Goal: Task Accomplishment & Management: Use online tool/utility

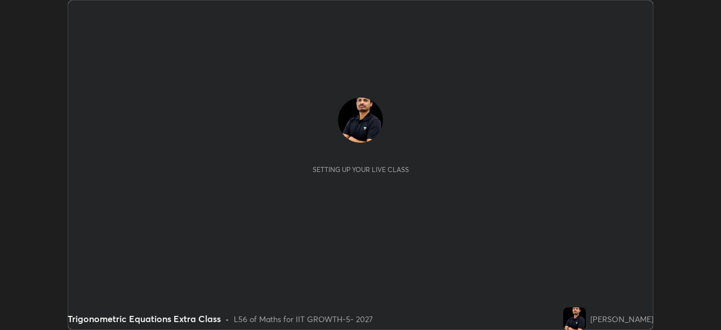
scroll to position [330, 721]
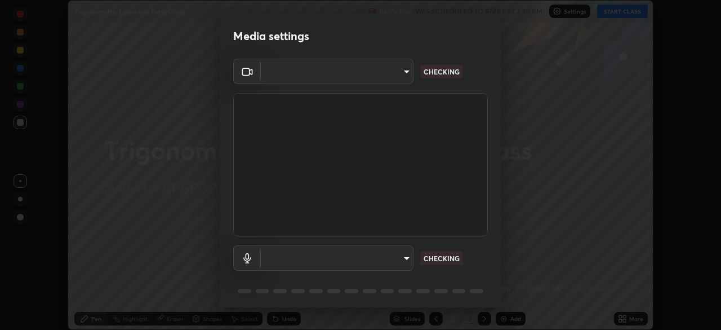
type input "4598412b681496c651495e529929790f1be42f1f9e019831001da21812e1e3b3"
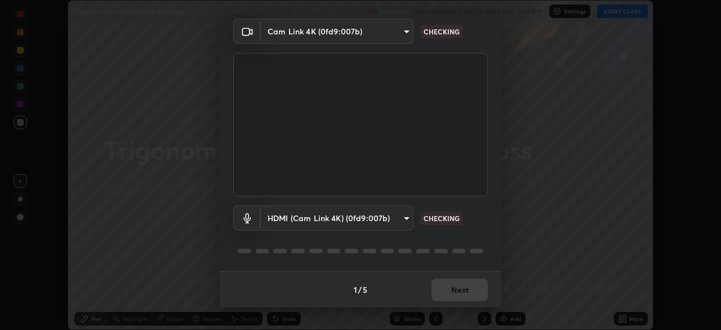
click at [371, 227] on body "Erase all Trigonometric Equations Extra Class Recording WAS SCHEDULED TO START …" at bounding box center [360, 165] width 721 height 330
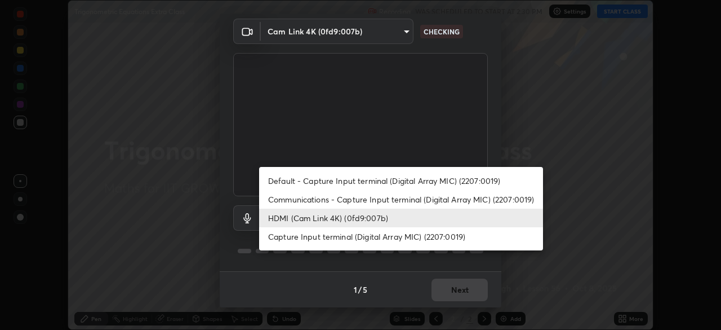
click at [346, 179] on li "Default - Capture Input terminal (Digital Array MIC) (2207:0019)" at bounding box center [401, 180] width 284 height 19
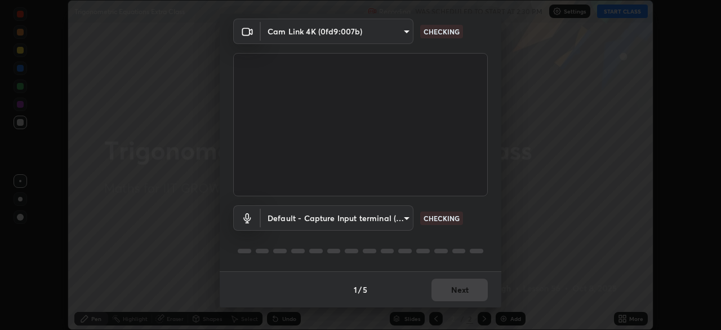
click at [345, 218] on body "Erase all Trigonometric Equations Extra Class Recording WAS SCHEDULED TO START …" at bounding box center [360, 165] width 721 height 330
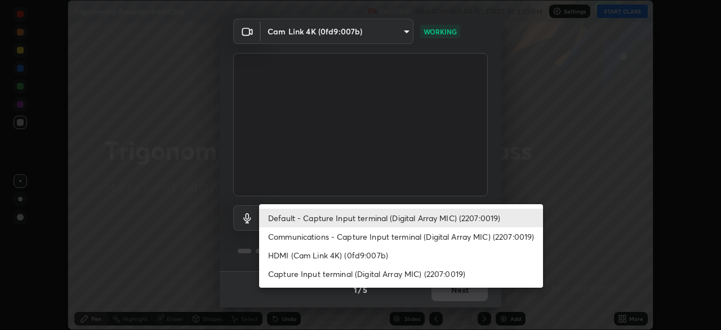
click at [342, 256] on li "HDMI (Cam Link 4K) (0fd9:007b)" at bounding box center [401, 255] width 284 height 19
type input "116b2355cfba7da652d043c0892b37d636e250ddc816e23184bb23be403c18f9"
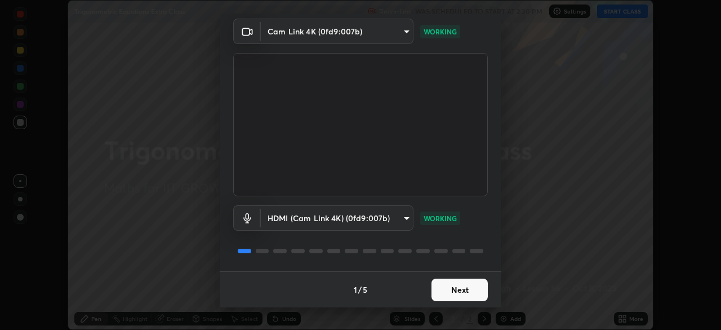
click at [455, 290] on button "Next" at bounding box center [460, 289] width 56 height 23
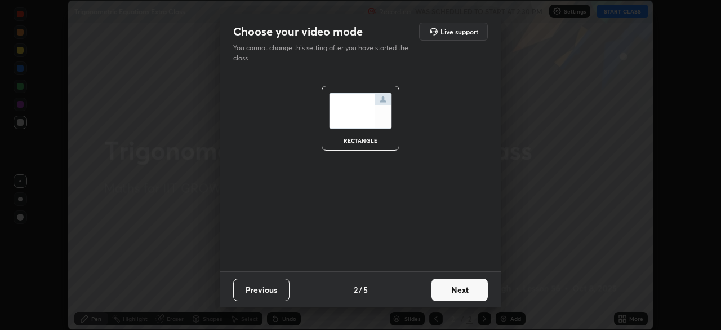
click at [462, 290] on button "Next" at bounding box center [460, 289] width 56 height 23
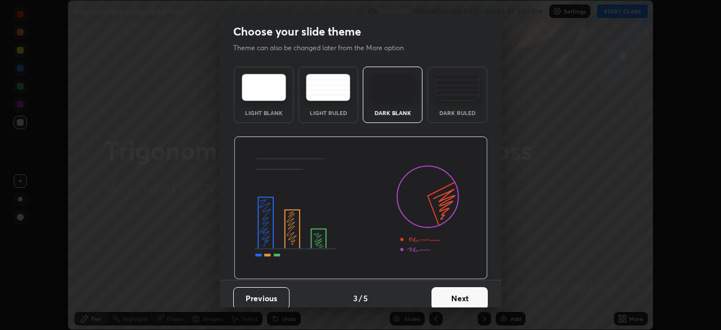
click at [469, 293] on button "Next" at bounding box center [460, 298] width 56 height 23
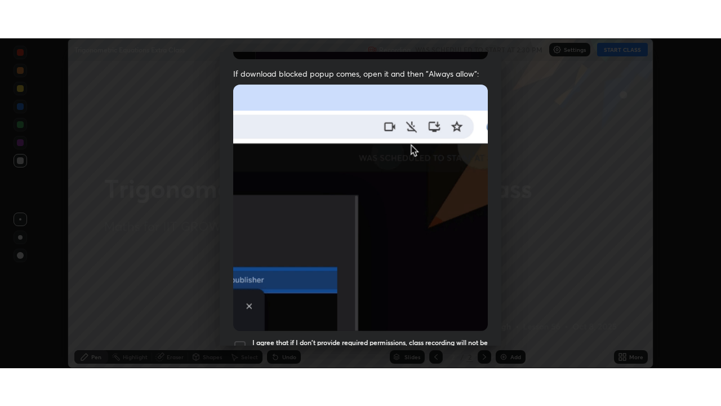
scroll to position [270, 0]
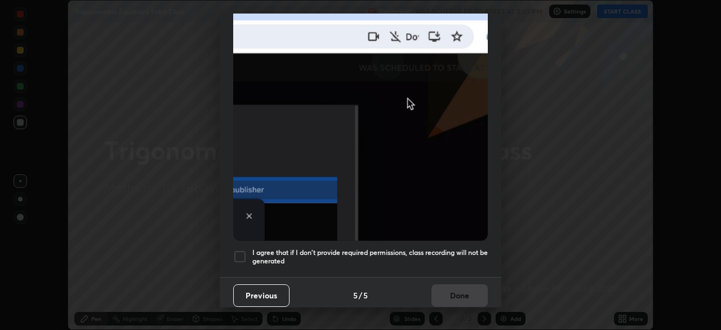
click at [242, 250] on div at bounding box center [240, 257] width 14 height 14
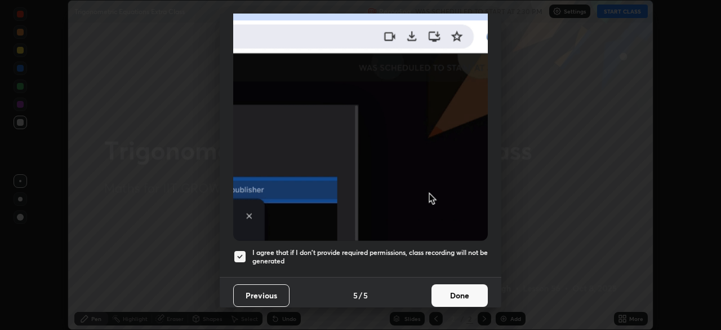
click at [456, 294] on button "Done" at bounding box center [460, 295] width 56 height 23
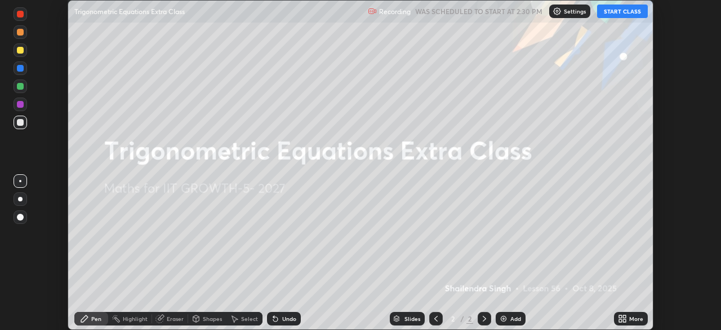
click at [624, 320] on icon at bounding box center [624, 320] width 3 height 3
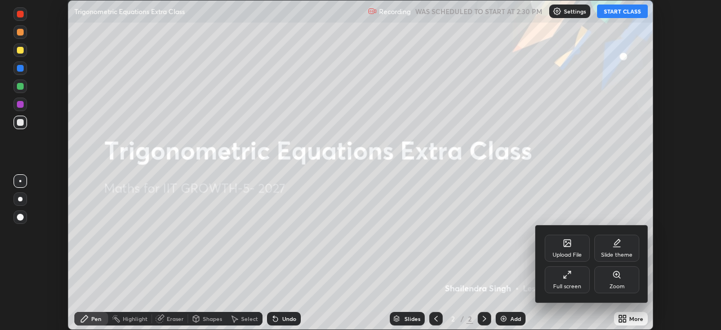
click at [569, 287] on div "Full screen" at bounding box center [567, 286] width 28 height 6
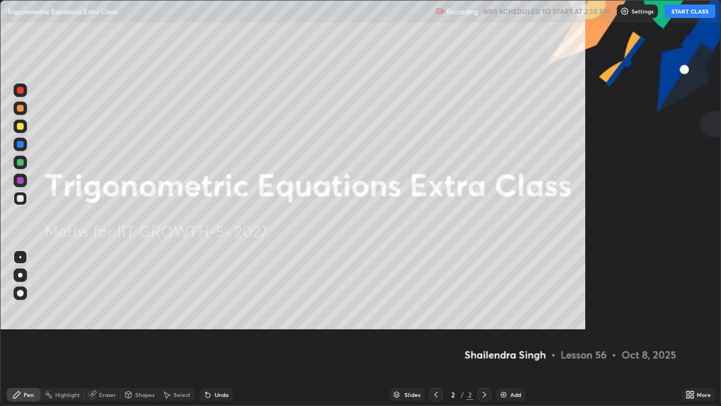
scroll to position [406, 721]
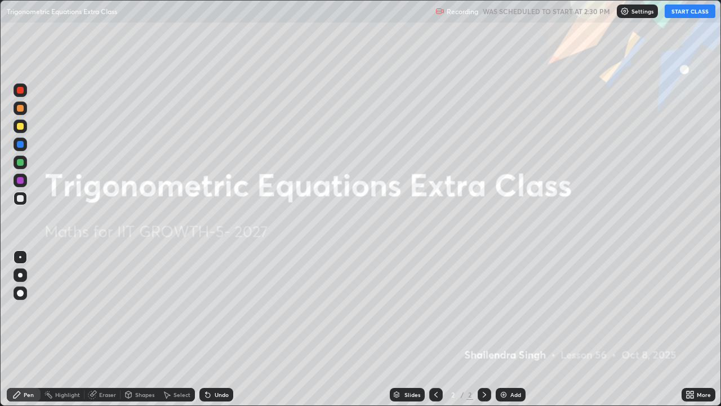
click at [678, 14] on button "START CLASS" at bounding box center [690, 12] width 51 height 14
click at [689, 329] on icon at bounding box center [688, 392] width 3 height 3
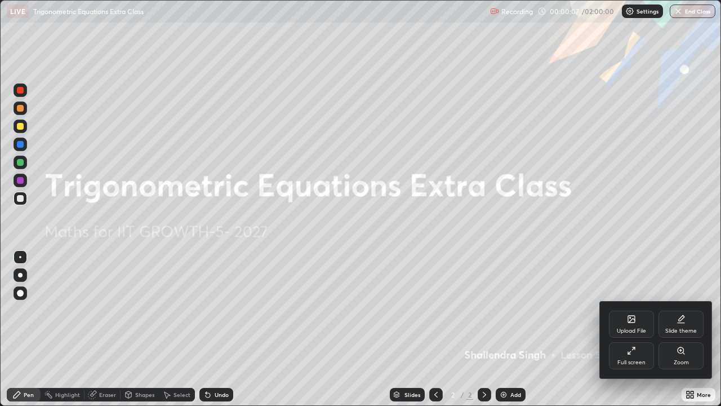
click at [628, 326] on div "Upload File" at bounding box center [631, 324] width 45 height 27
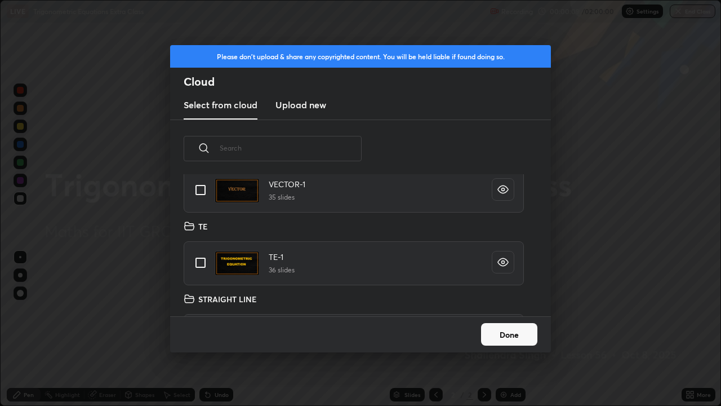
scroll to position [48, 0]
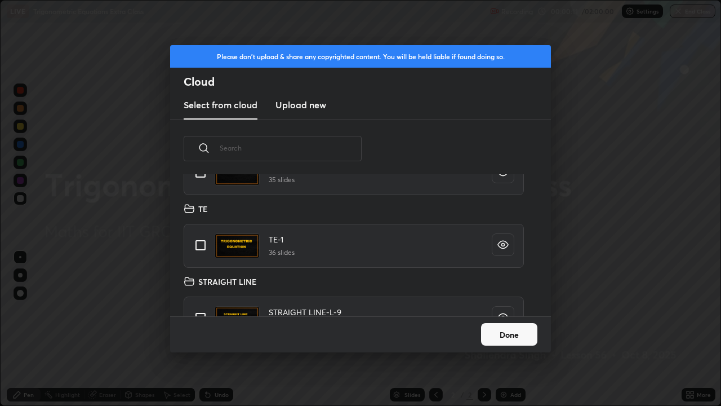
click at [203, 246] on input "grid" at bounding box center [201, 245] width 24 height 24
checkbox input "true"
click at [501, 329] on button "Done" at bounding box center [509, 334] width 56 height 23
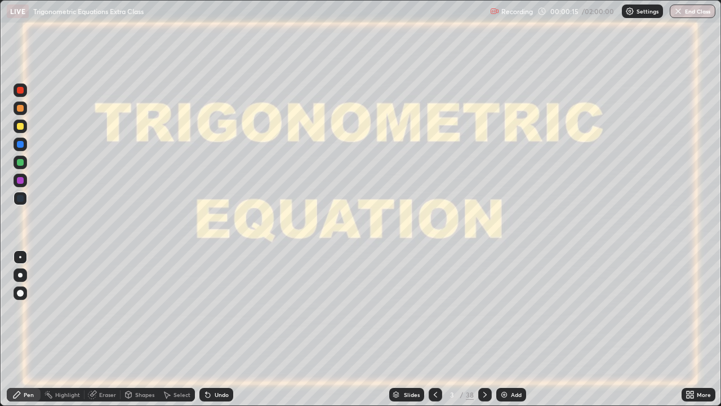
click at [411, 329] on div "Slides" at bounding box center [412, 395] width 16 height 6
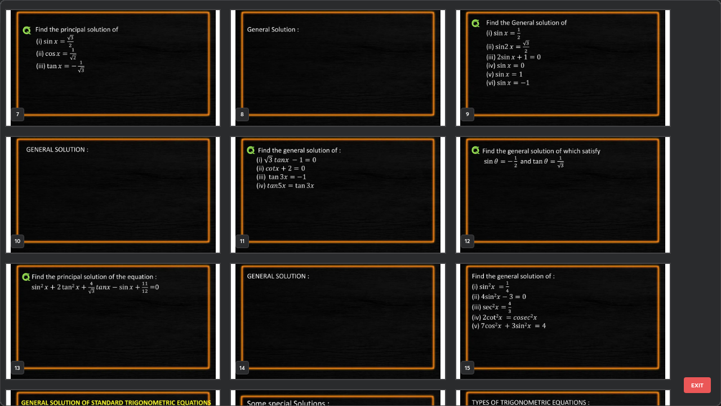
scroll to position [269, 0]
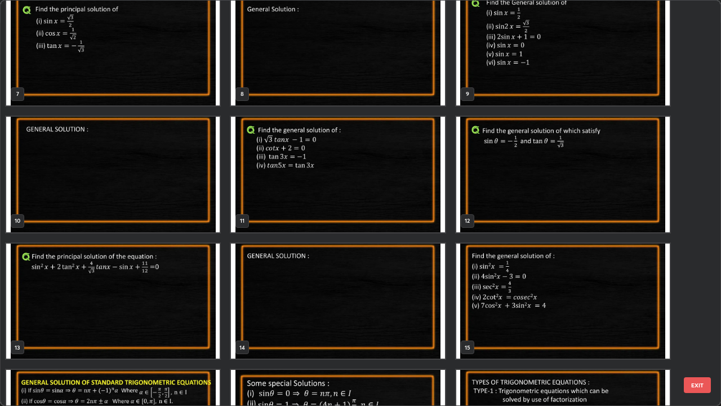
click at [389, 293] on img "grid" at bounding box center [338, 301] width 214 height 116
click at [389, 294] on img "grid" at bounding box center [338, 301] width 214 height 116
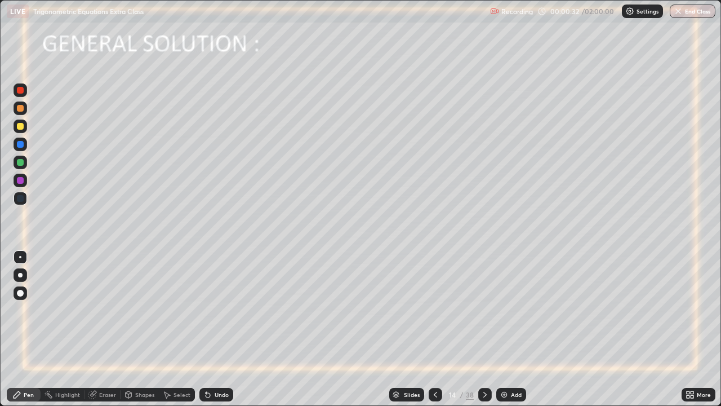
click at [20, 128] on div at bounding box center [20, 126] width 7 height 7
click at [19, 91] on div at bounding box center [20, 90] width 7 height 7
click at [485, 329] on icon at bounding box center [485, 394] width 9 height 9
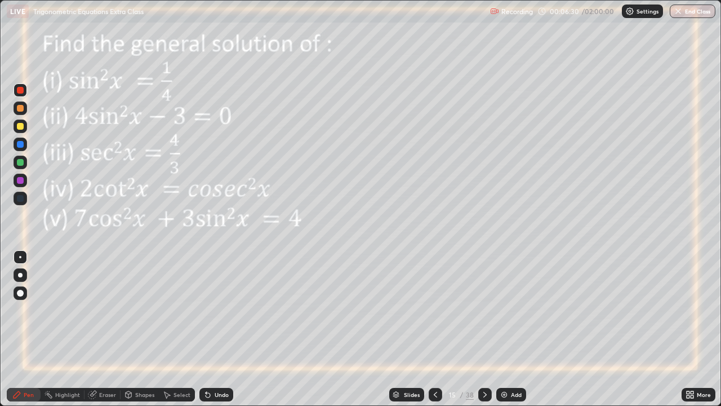
click at [482, 329] on icon at bounding box center [485, 394] width 9 height 9
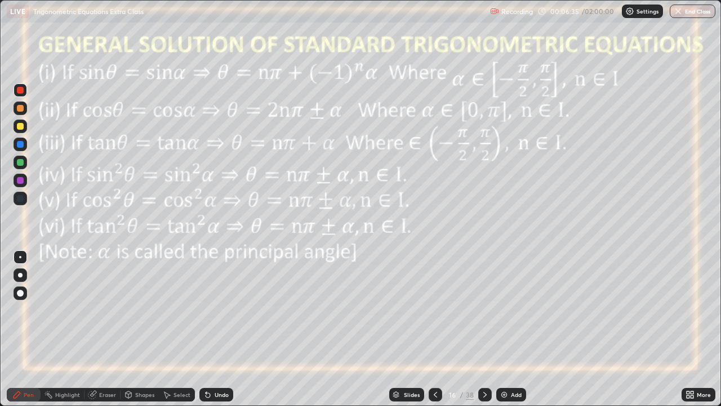
click at [17, 126] on div at bounding box center [20, 126] width 7 height 7
click at [20, 88] on div at bounding box center [20, 90] width 7 height 7
click at [434, 329] on icon at bounding box center [435, 394] width 9 height 9
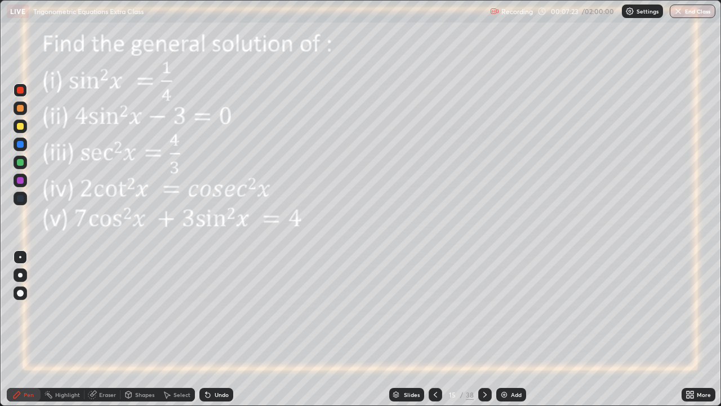
click at [434, 329] on icon at bounding box center [435, 394] width 9 height 9
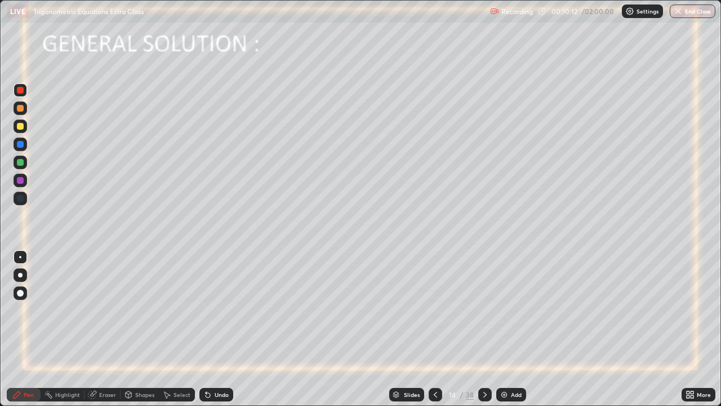
click at [484, 329] on icon at bounding box center [485, 394] width 9 height 9
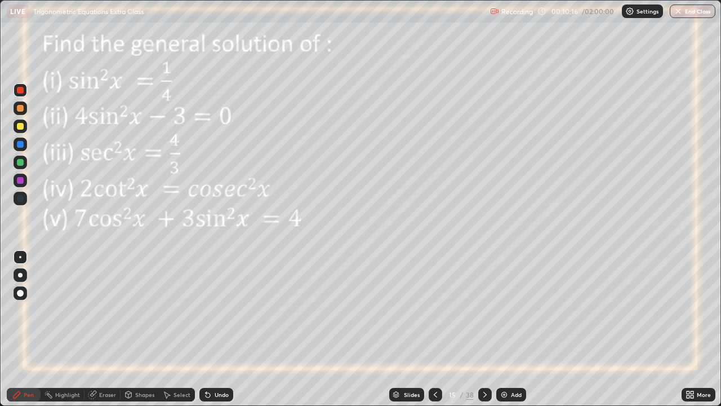
click at [484, 329] on icon at bounding box center [485, 394] width 9 height 9
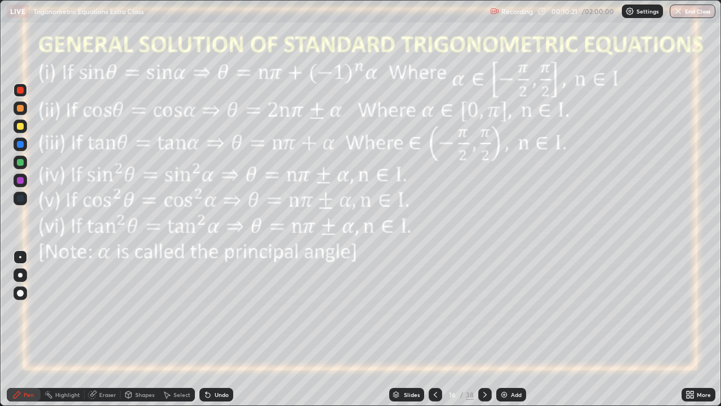
click at [484, 329] on icon at bounding box center [485, 394] width 9 height 9
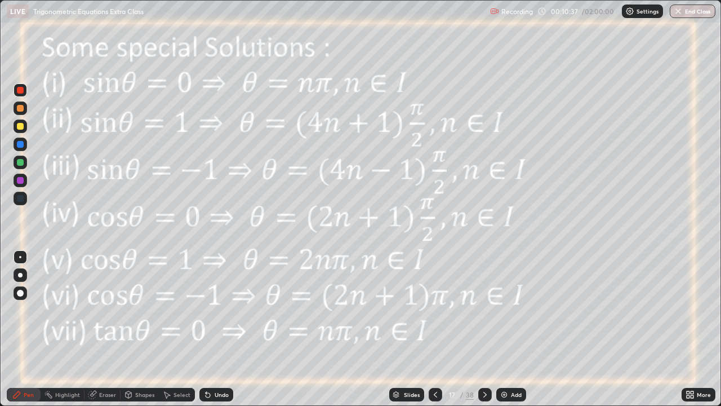
click at [484, 329] on icon at bounding box center [485, 394] width 9 height 9
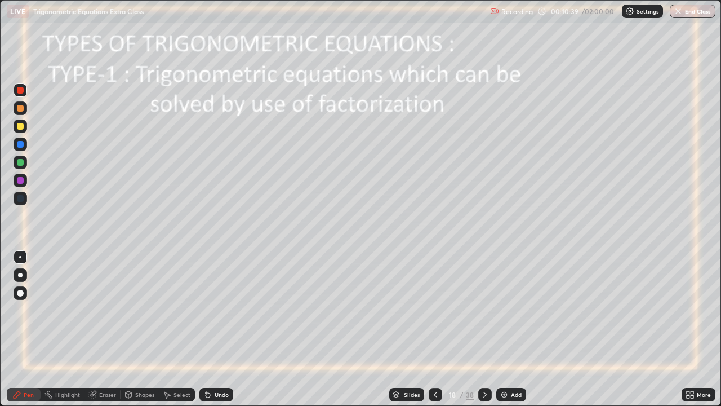
click at [435, 329] on icon at bounding box center [435, 394] width 9 height 9
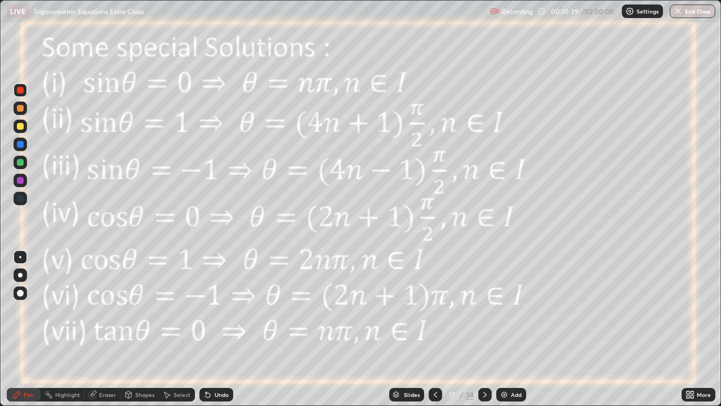
click at [434, 329] on icon at bounding box center [435, 394] width 9 height 9
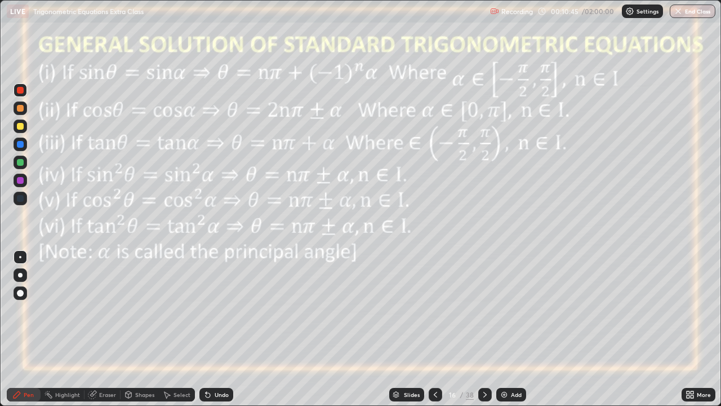
click at [434, 329] on icon at bounding box center [435, 395] width 3 height 6
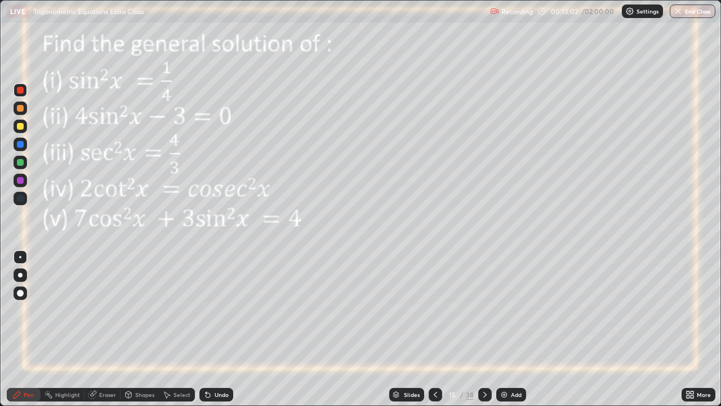
click at [207, 329] on icon at bounding box center [208, 395] width 5 height 5
click at [22, 161] on div at bounding box center [20, 162] width 7 height 7
click at [502, 329] on img at bounding box center [504, 394] width 9 height 9
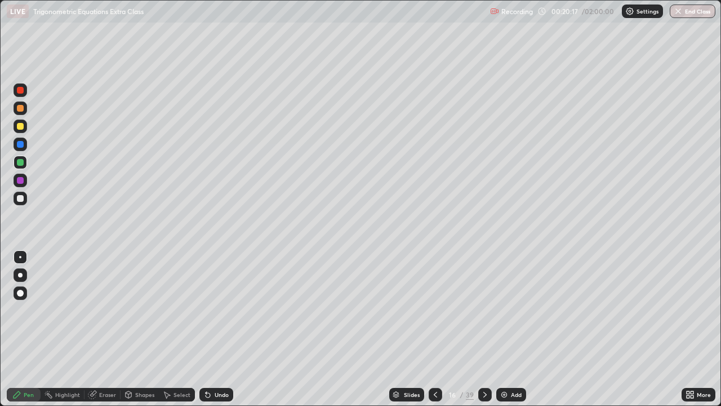
click at [20, 128] on div at bounding box center [20, 126] width 7 height 7
click at [434, 329] on icon at bounding box center [435, 394] width 9 height 9
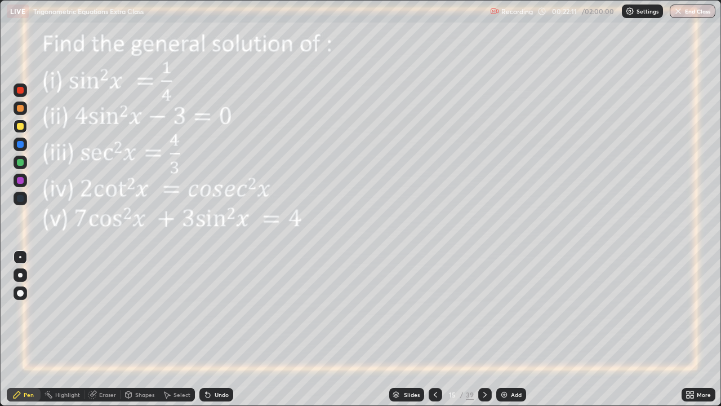
click at [484, 329] on icon at bounding box center [485, 394] width 9 height 9
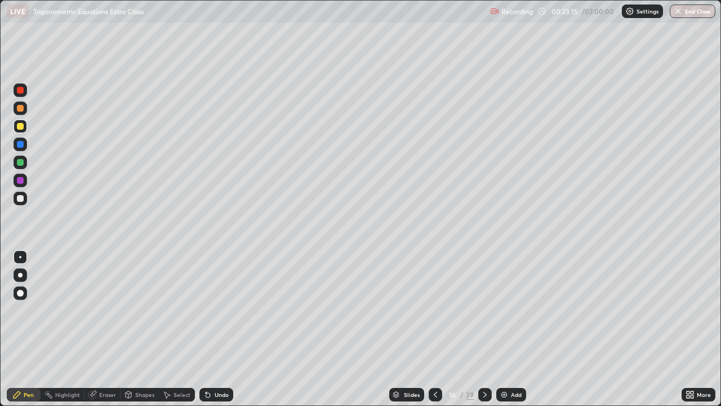
click at [220, 329] on div "Undo" at bounding box center [216, 395] width 34 height 14
click at [212, 329] on div "Undo" at bounding box center [216, 395] width 34 height 14
click at [217, 329] on div "Undo" at bounding box center [222, 395] width 14 height 6
click at [221, 329] on div "Undo" at bounding box center [222, 395] width 14 height 6
click at [216, 329] on div "Undo" at bounding box center [222, 395] width 14 height 6
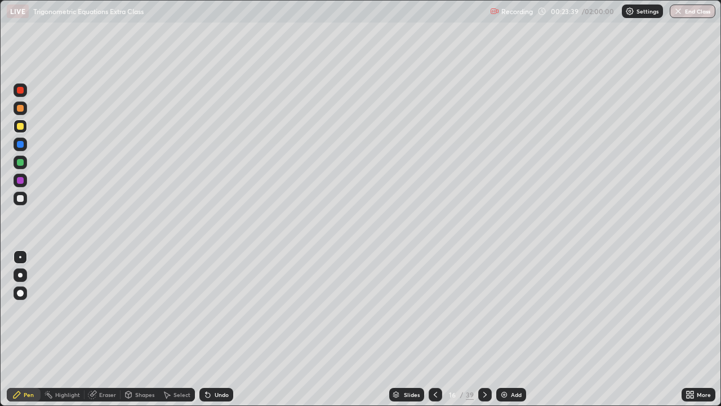
click at [206, 329] on icon at bounding box center [208, 395] width 5 height 5
click at [215, 329] on div "Undo" at bounding box center [222, 395] width 14 height 6
click at [220, 329] on div "Undo" at bounding box center [222, 395] width 14 height 6
click at [212, 329] on div "Undo" at bounding box center [216, 395] width 34 height 14
click at [211, 329] on div "Undo" at bounding box center [216, 395] width 34 height 14
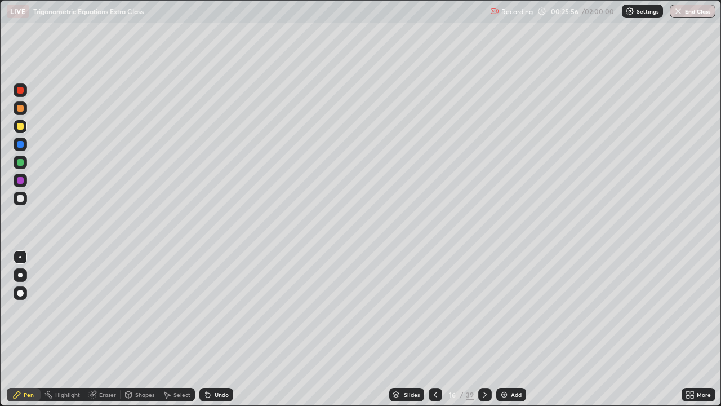
click at [484, 329] on icon at bounding box center [485, 394] width 9 height 9
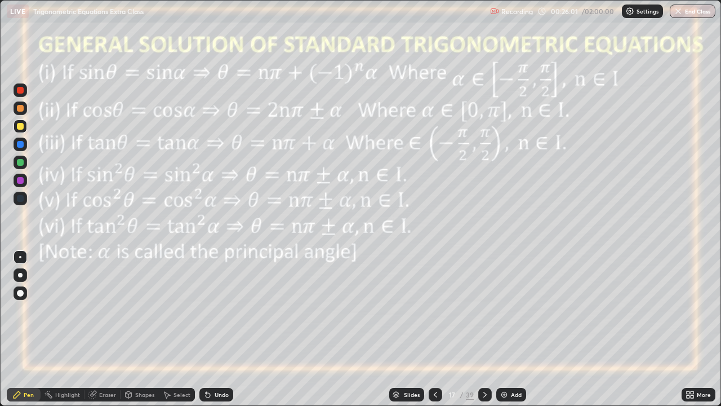
click at [485, 329] on icon at bounding box center [485, 394] width 9 height 9
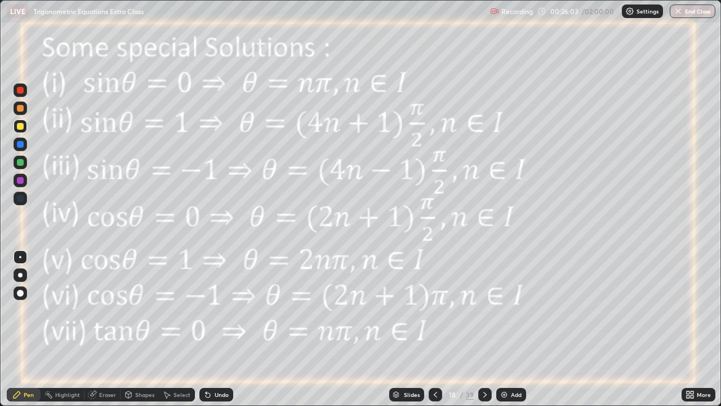
click at [484, 329] on icon at bounding box center [485, 394] width 9 height 9
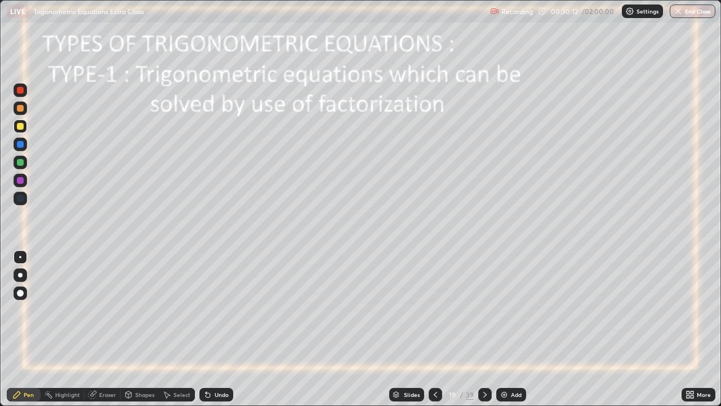
click at [484, 329] on icon at bounding box center [485, 394] width 9 height 9
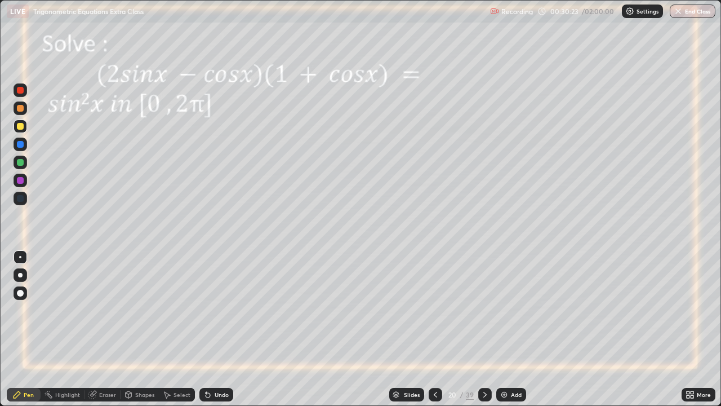
click at [19, 143] on div at bounding box center [20, 144] width 7 height 7
click at [206, 329] on icon at bounding box center [206, 392] width 1 height 1
click at [206, 329] on icon at bounding box center [208, 395] width 5 height 5
click at [433, 329] on div at bounding box center [436, 395] width 14 height 14
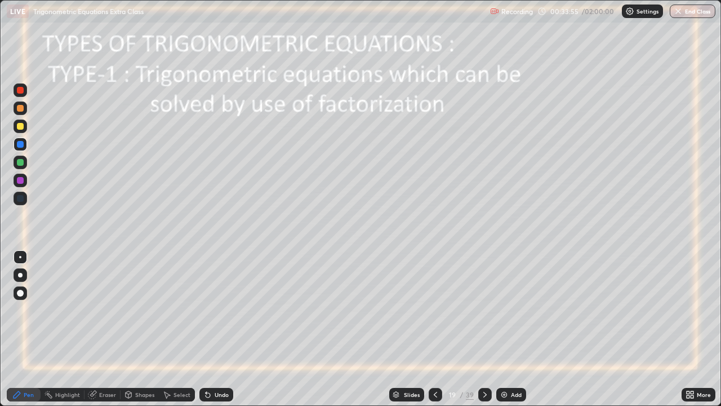
click at [484, 329] on icon at bounding box center [485, 394] width 9 height 9
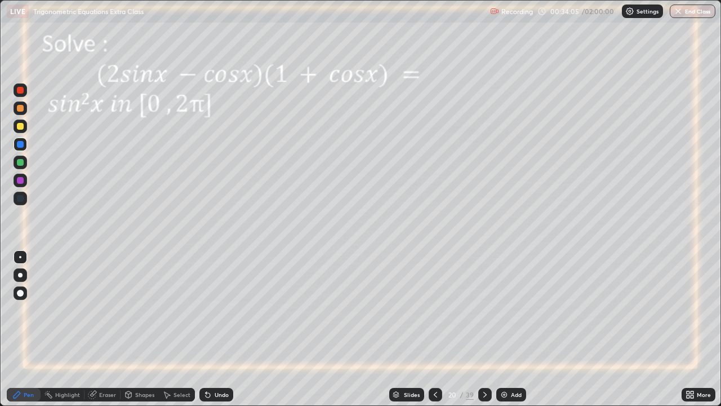
click at [511, 329] on div "Add" at bounding box center [516, 395] width 11 height 6
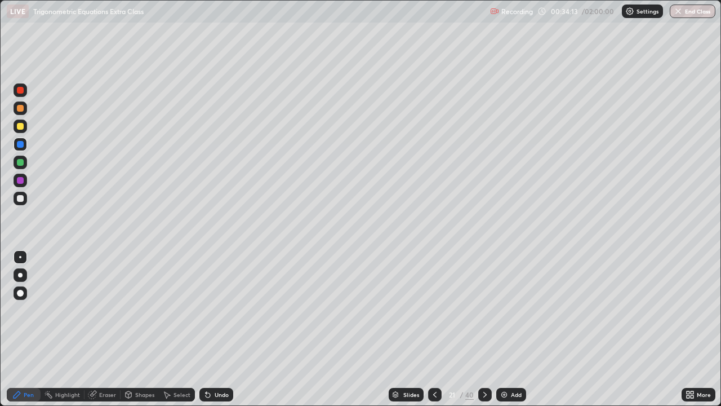
click at [433, 329] on icon at bounding box center [435, 394] width 9 height 9
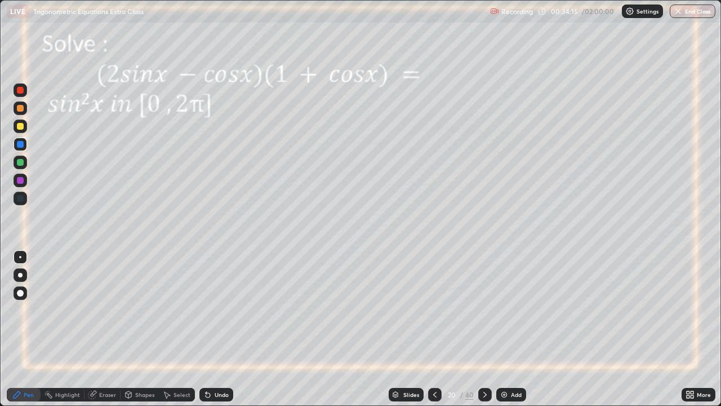
click at [482, 329] on icon at bounding box center [485, 394] width 9 height 9
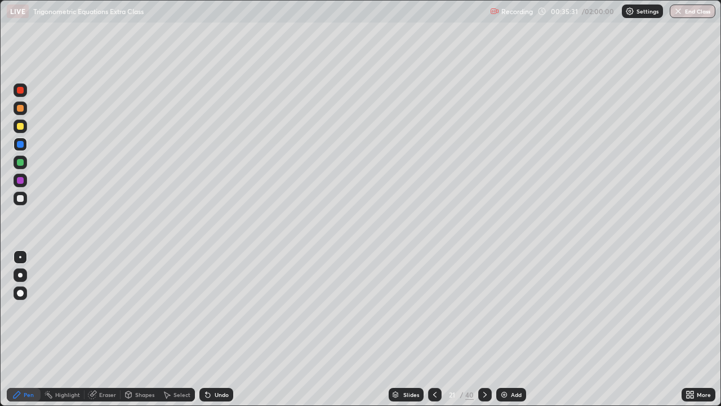
click at [215, 329] on div "Undo" at bounding box center [222, 395] width 14 height 6
click at [128, 329] on icon at bounding box center [128, 396] width 0 height 4
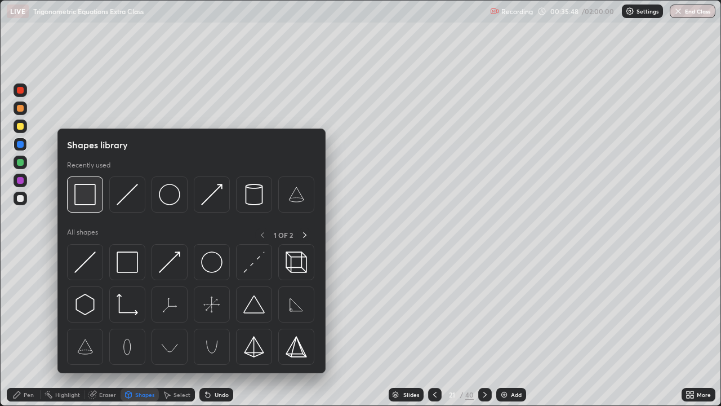
click at [90, 196] on img at bounding box center [84, 194] width 21 height 21
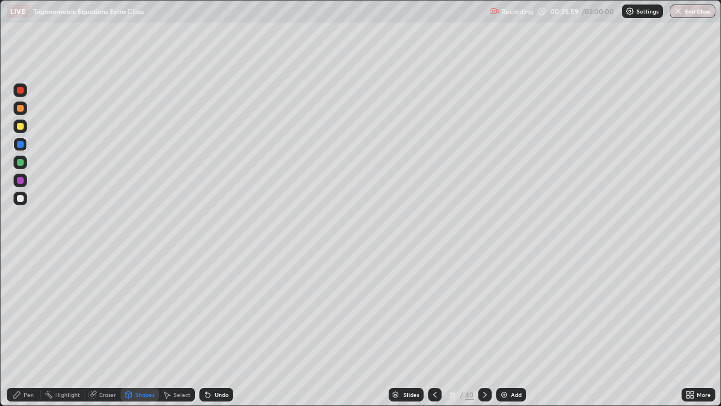
click at [22, 163] on div at bounding box center [20, 162] width 7 height 7
click at [21, 162] on div at bounding box center [20, 162] width 7 height 7
click at [431, 329] on icon at bounding box center [435, 394] width 9 height 9
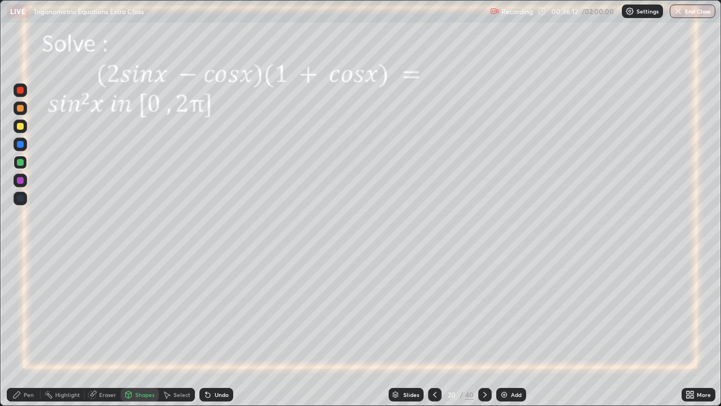
click at [49, 329] on rect at bounding box center [50, 396] width 6 height 6
click at [29, 329] on div "Pen" at bounding box center [24, 395] width 34 height 14
click at [94, 329] on icon at bounding box center [93, 394] width 6 height 6
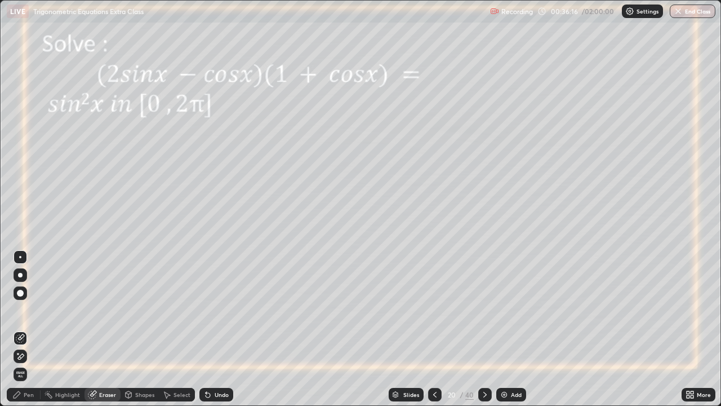
click at [21, 329] on icon at bounding box center [21, 356] width 6 height 6
click at [32, 329] on div "Pen" at bounding box center [29, 395] width 10 height 6
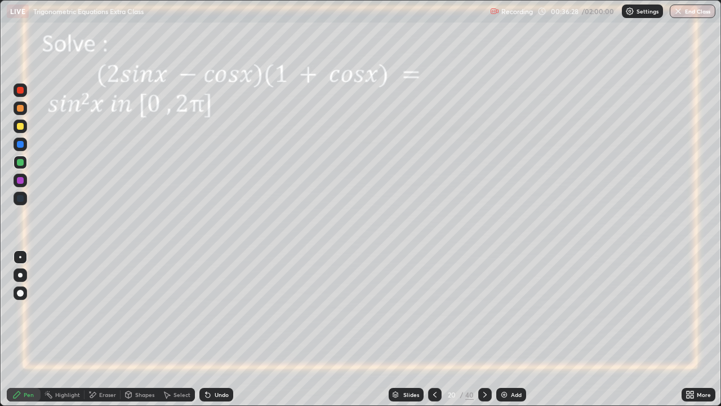
click at [94, 329] on icon at bounding box center [93, 395] width 6 height 6
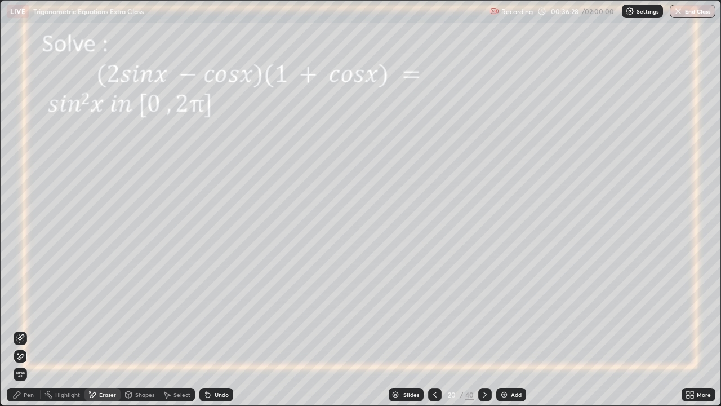
click at [22, 329] on icon at bounding box center [20, 338] width 9 height 9
click at [484, 329] on icon at bounding box center [485, 394] width 9 height 9
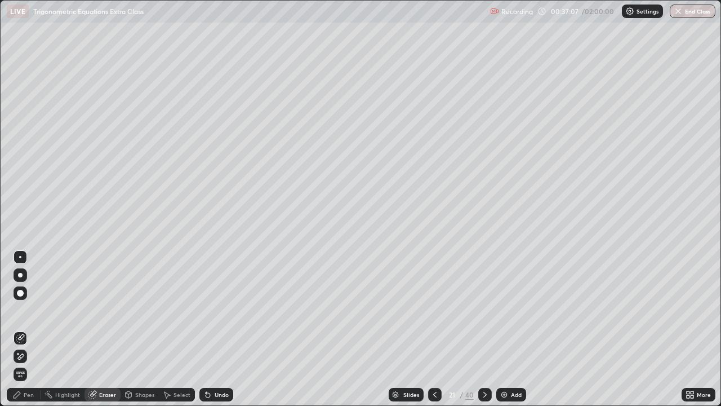
click at [31, 329] on div "Pen" at bounding box center [29, 395] width 10 height 6
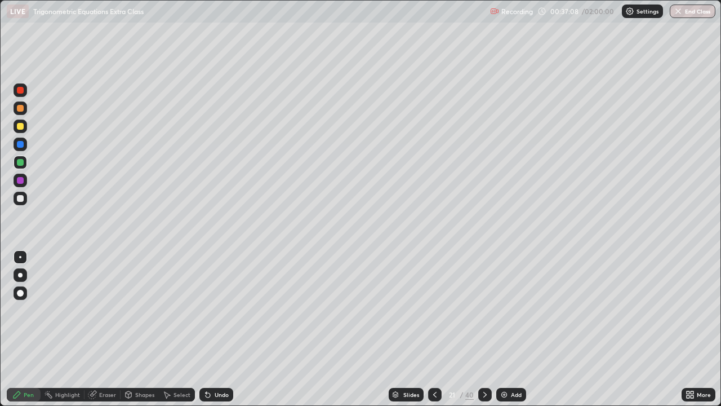
click at [25, 195] on div at bounding box center [21, 199] width 14 height 14
click at [435, 329] on icon at bounding box center [435, 394] width 9 height 9
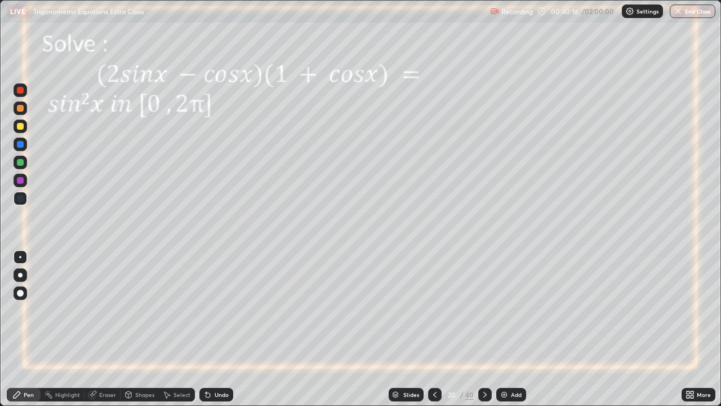
click at [485, 329] on icon at bounding box center [485, 394] width 9 height 9
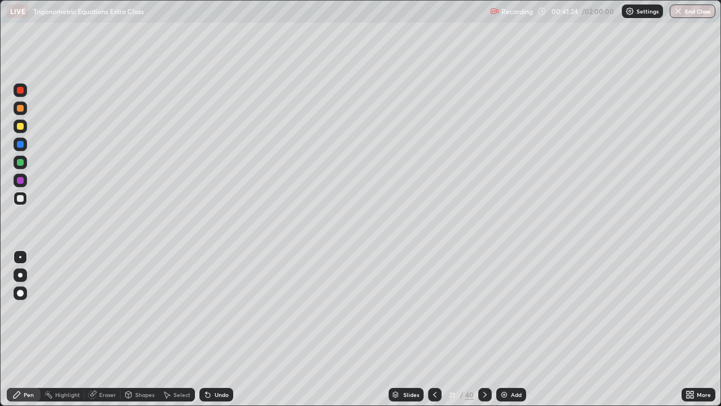
click at [485, 329] on icon at bounding box center [485, 395] width 3 height 6
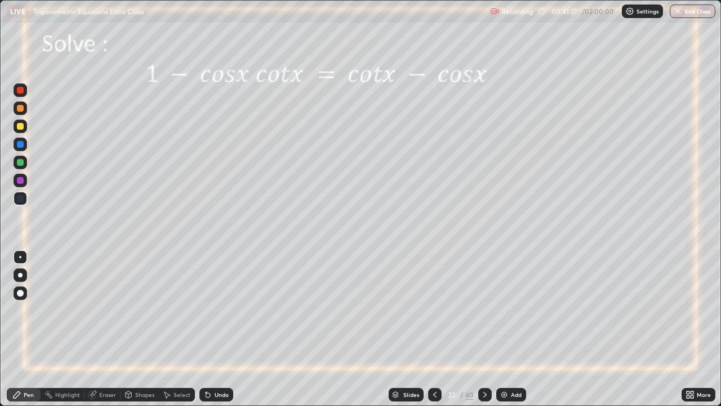
click at [436, 329] on icon at bounding box center [435, 394] width 9 height 9
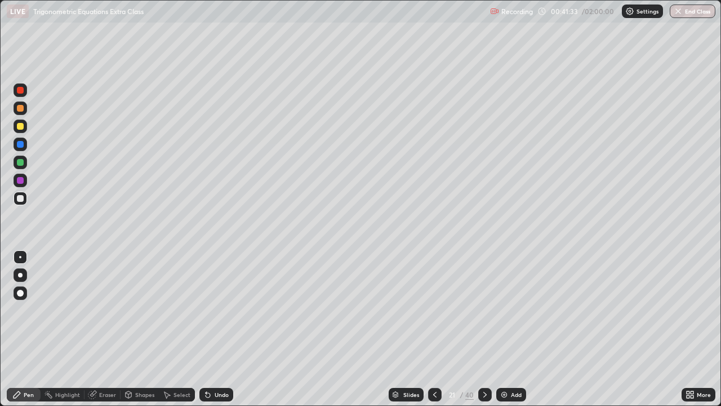
click at [484, 329] on icon at bounding box center [485, 394] width 9 height 9
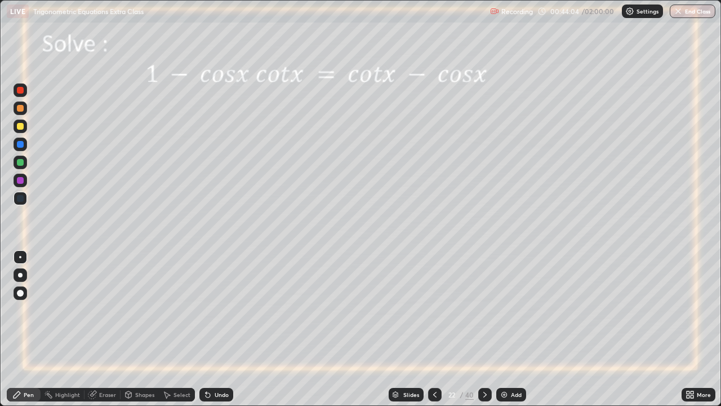
click at [20, 126] on div at bounding box center [20, 126] width 7 height 7
click at [215, 329] on div "Undo" at bounding box center [222, 395] width 14 height 6
click at [212, 329] on div "Undo" at bounding box center [216, 395] width 34 height 14
click at [214, 329] on div "Undo" at bounding box center [216, 395] width 34 height 14
click at [17, 144] on div at bounding box center [20, 144] width 7 height 7
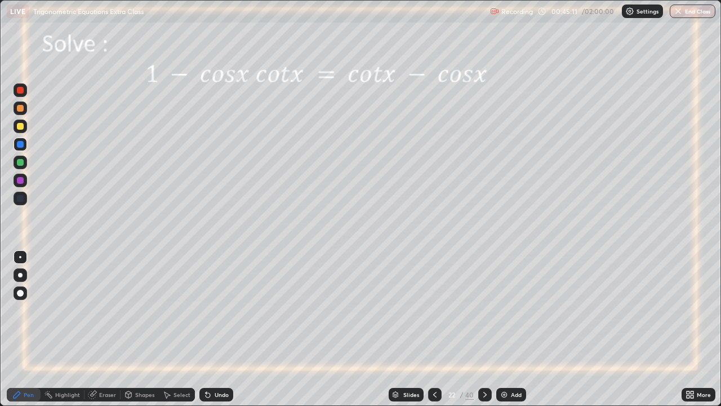
click at [210, 329] on icon at bounding box center [207, 394] width 9 height 9
click at [209, 329] on icon at bounding box center [207, 394] width 9 height 9
click at [485, 329] on icon at bounding box center [485, 394] width 9 height 9
click at [212, 329] on div "Undo" at bounding box center [216, 395] width 34 height 14
click at [211, 329] on div "Undo" at bounding box center [216, 395] width 34 height 14
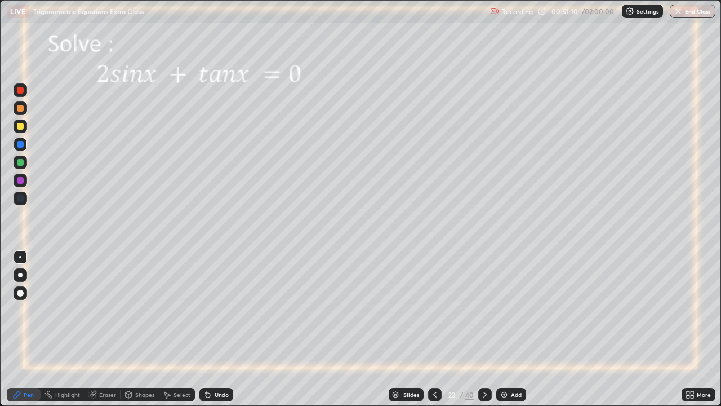
click at [206, 329] on icon at bounding box center [208, 395] width 5 height 5
click at [218, 329] on div "Undo" at bounding box center [222, 395] width 14 height 6
click at [484, 329] on icon at bounding box center [485, 395] width 3 height 6
click at [434, 329] on icon at bounding box center [435, 394] width 9 height 9
click at [485, 329] on icon at bounding box center [485, 395] width 3 height 6
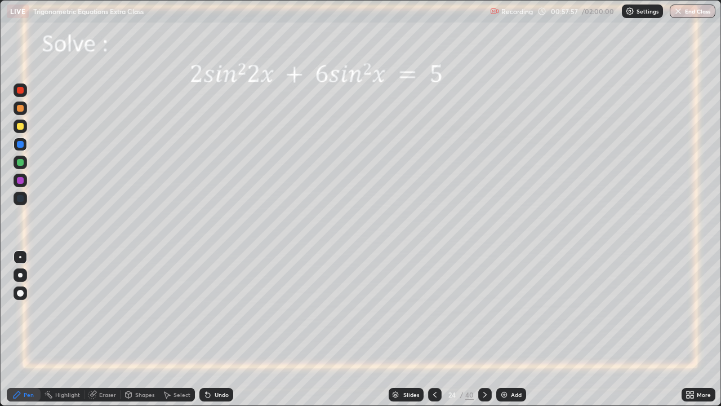
click at [19, 127] on div at bounding box center [20, 126] width 7 height 7
click at [20, 93] on div at bounding box center [20, 90] width 7 height 7
click at [484, 329] on icon at bounding box center [485, 394] width 9 height 9
click at [20, 125] on div at bounding box center [20, 126] width 7 height 7
click at [169, 329] on icon at bounding box center [166, 394] width 9 height 9
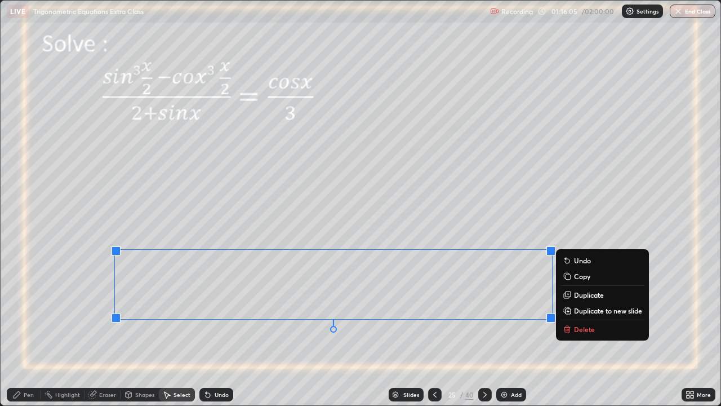
click at [567, 274] on icon at bounding box center [566, 275] width 5 height 5
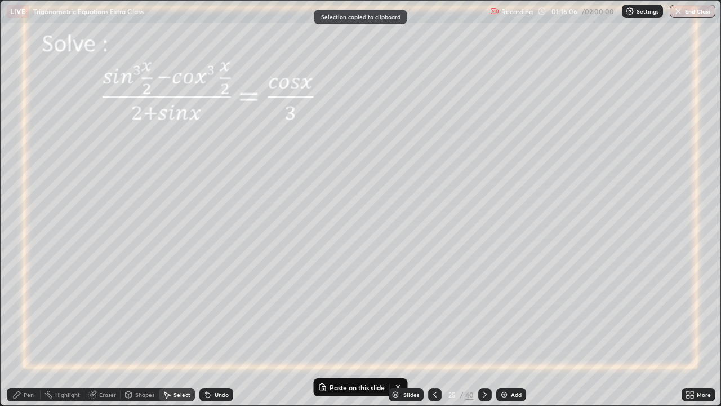
click at [502, 329] on img at bounding box center [504, 394] width 9 height 9
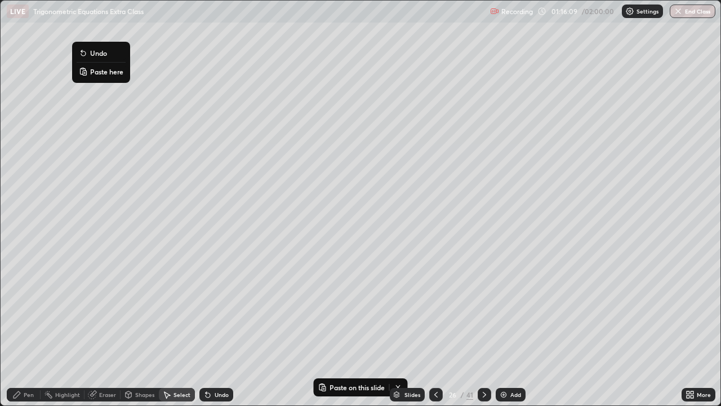
click at [88, 72] on button "Paste here" at bounding box center [101, 72] width 49 height 14
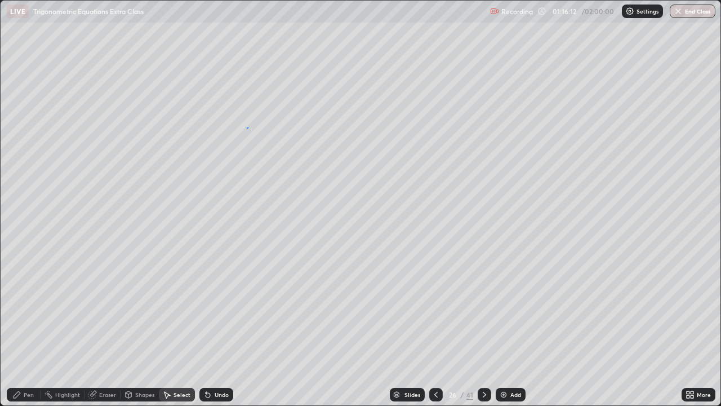
click at [247, 127] on div "0 ° Undo Copy Paste here Duplicate Duplicate to new slide Delete" at bounding box center [361, 203] width 720 height 405
click at [22, 329] on div "Pen" at bounding box center [24, 395] width 34 height 14
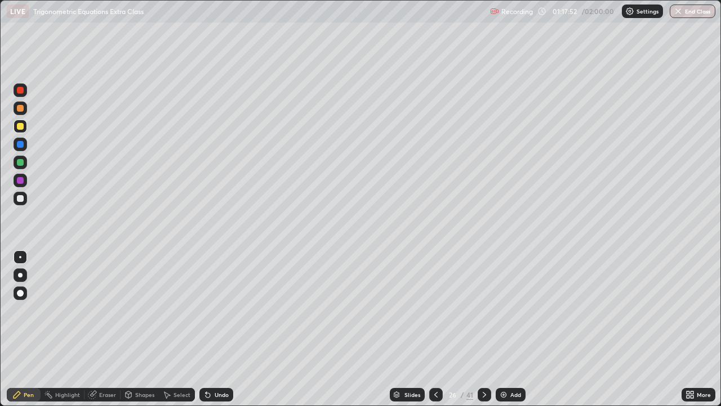
click at [212, 329] on div "Undo" at bounding box center [216, 395] width 34 height 14
click at [215, 329] on div "Undo" at bounding box center [222, 395] width 14 height 6
click at [212, 329] on div "Undo" at bounding box center [216, 395] width 34 height 14
click at [208, 329] on icon at bounding box center [207, 394] width 9 height 9
click at [21, 145] on div at bounding box center [20, 144] width 7 height 7
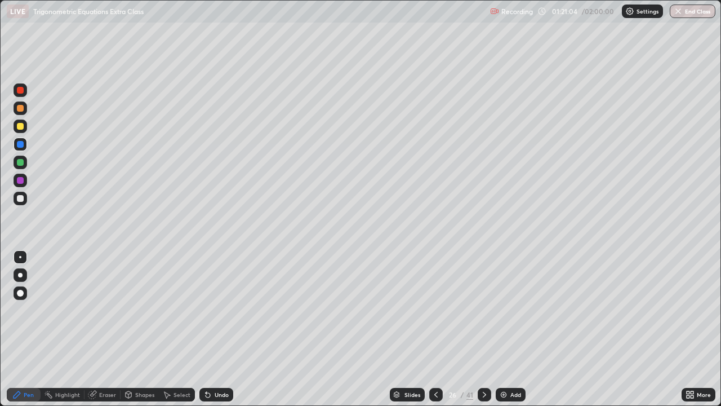
click at [435, 329] on icon at bounding box center [436, 394] width 9 height 9
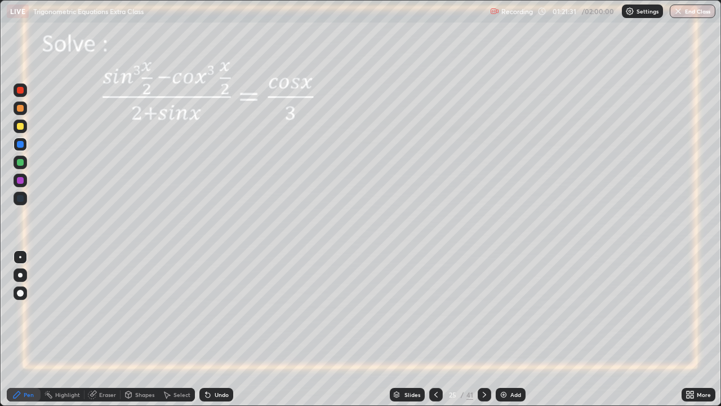
click at [94, 329] on icon at bounding box center [93, 394] width 6 height 6
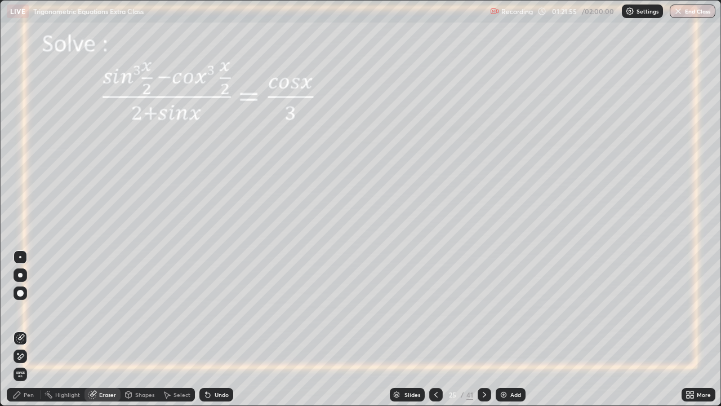
click at [17, 329] on icon at bounding box center [17, 394] width 7 height 7
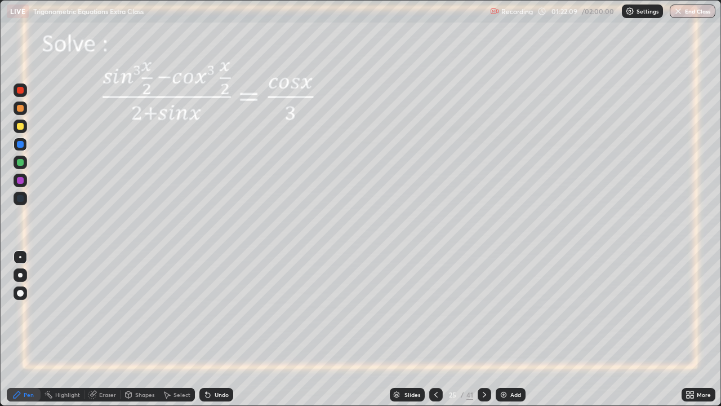
click at [168, 329] on icon at bounding box center [168, 395] width 6 height 7
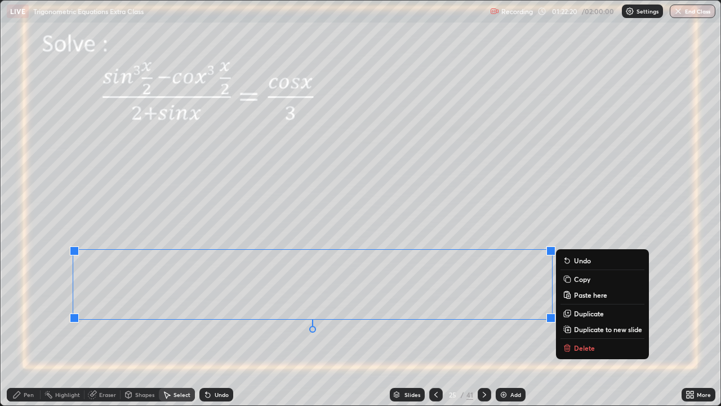
click at [93, 329] on icon at bounding box center [91, 394] width 7 height 7
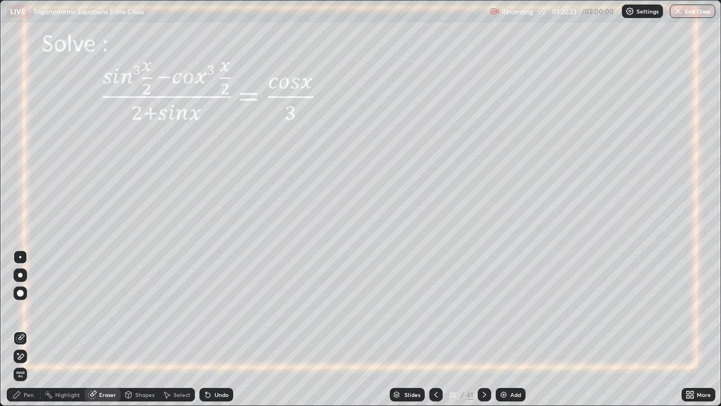
click at [18, 329] on icon at bounding box center [17, 353] width 1 height 1
click at [206, 329] on icon at bounding box center [208, 395] width 5 height 5
click at [30, 329] on div "Pen" at bounding box center [29, 395] width 10 height 6
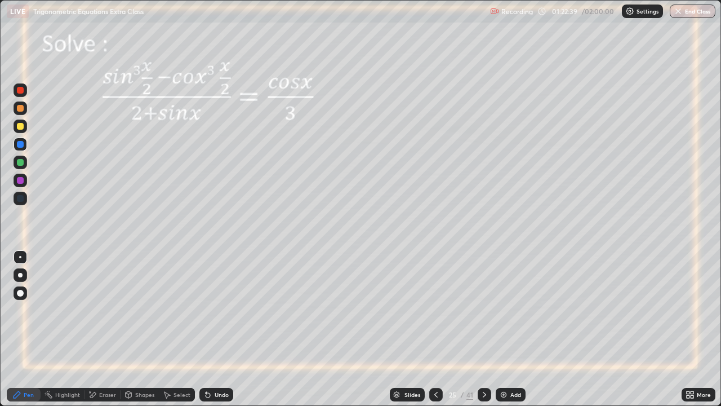
click at [92, 329] on icon at bounding box center [93, 395] width 6 height 6
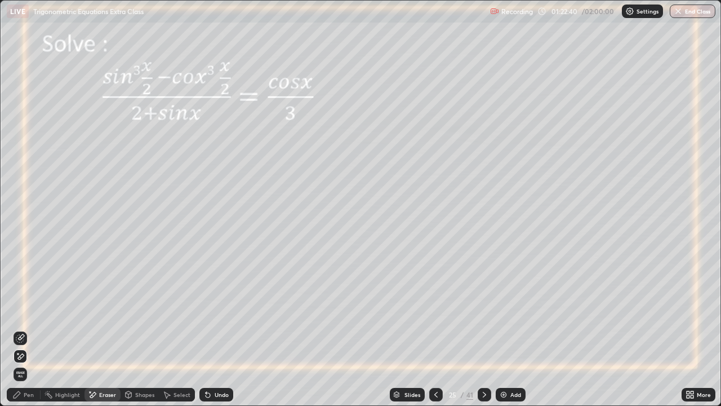
click at [22, 329] on icon at bounding box center [20, 338] width 9 height 9
click at [20, 329] on icon at bounding box center [16, 394] width 9 height 9
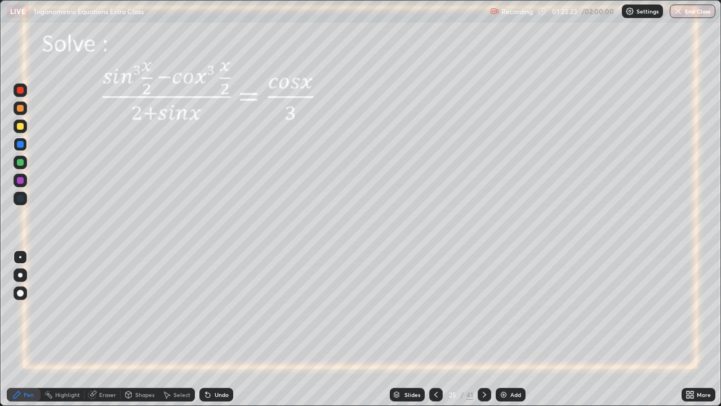
click at [210, 329] on icon at bounding box center [207, 394] width 9 height 9
click at [20, 127] on div at bounding box center [20, 126] width 7 height 7
click at [19, 126] on div at bounding box center [20, 126] width 7 height 7
click at [484, 329] on icon at bounding box center [484, 394] width 9 height 9
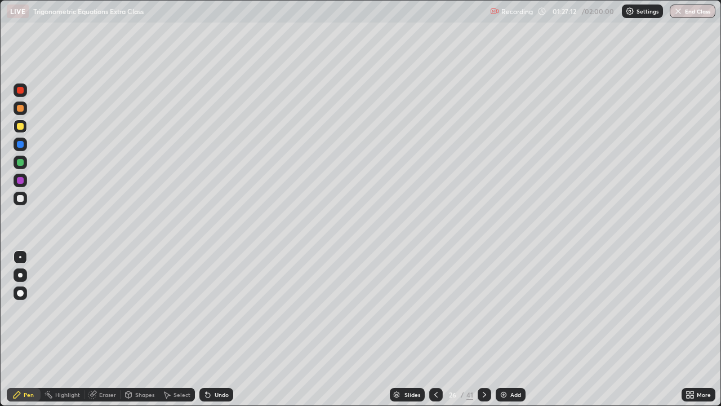
click at [22, 95] on div at bounding box center [21, 90] width 14 height 14
click at [484, 329] on icon at bounding box center [484, 394] width 9 height 9
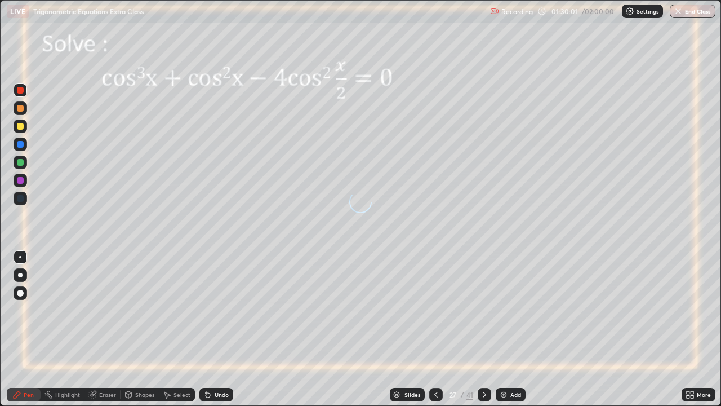
click at [436, 329] on icon at bounding box center [436, 394] width 9 height 9
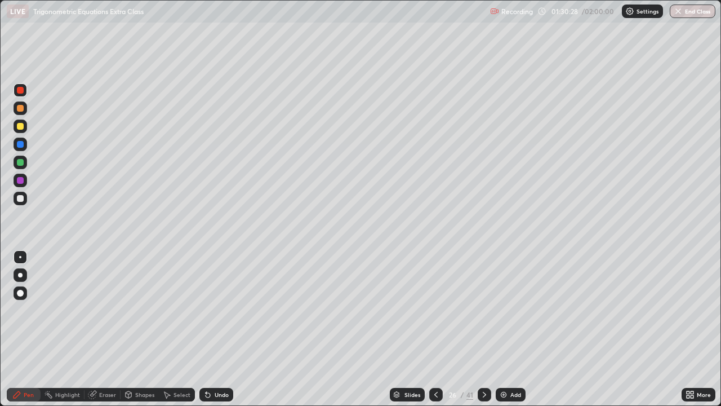
click at [484, 329] on icon at bounding box center [484, 394] width 9 height 9
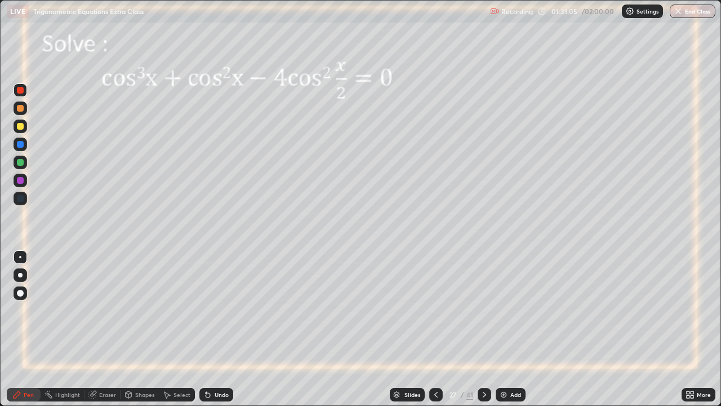
click at [215, 329] on div "Undo" at bounding box center [222, 395] width 14 height 6
click at [96, 329] on div "Eraser" at bounding box center [103, 395] width 36 height 14
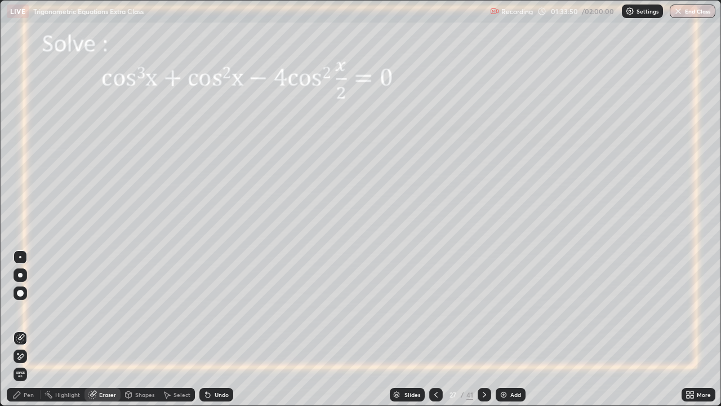
click at [19, 329] on icon at bounding box center [17, 394] width 7 height 7
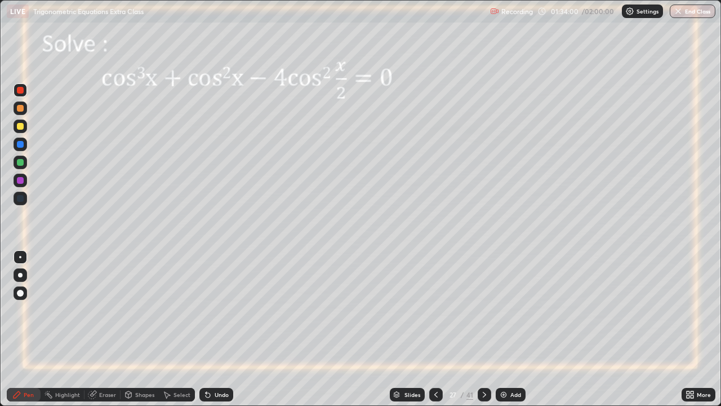
click at [97, 329] on div "Eraser" at bounding box center [103, 395] width 36 height 14
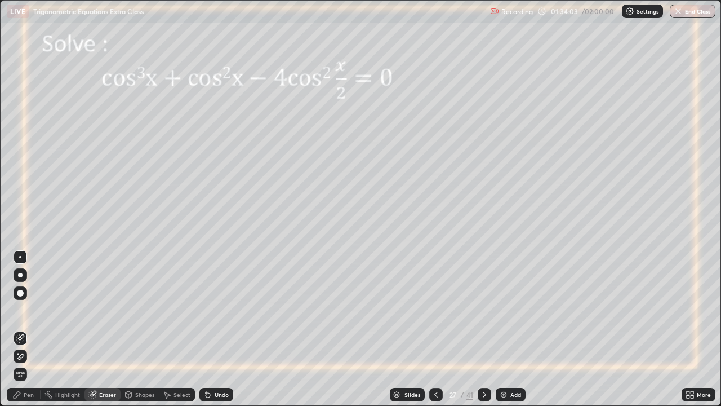
click at [21, 329] on div "Pen" at bounding box center [24, 395] width 34 height 14
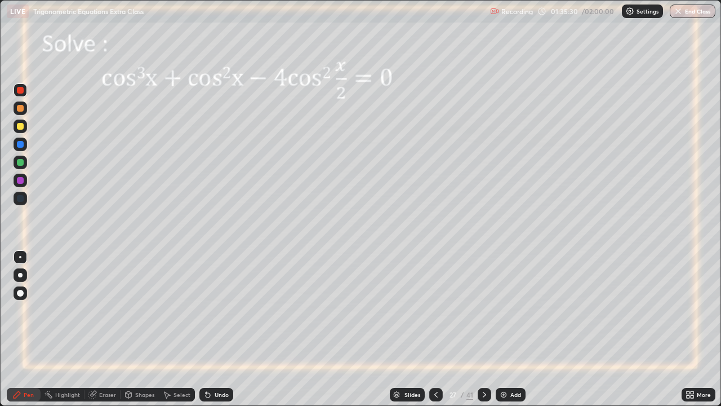
click at [485, 329] on icon at bounding box center [484, 394] width 9 height 9
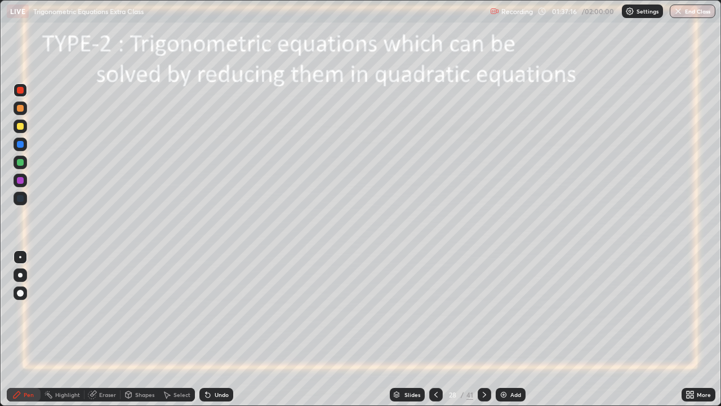
click at [484, 329] on icon at bounding box center [484, 395] width 3 height 6
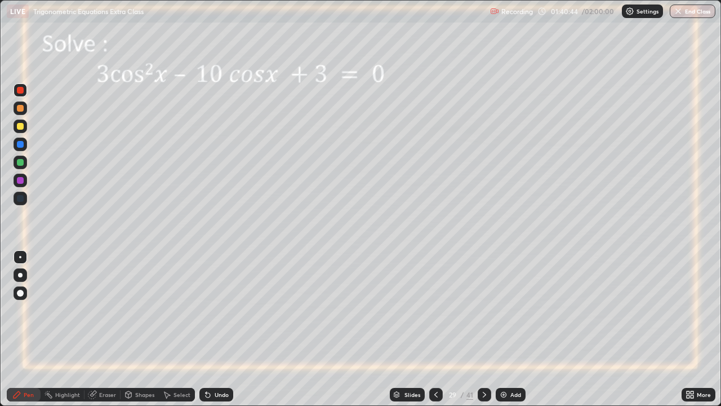
click at [21, 161] on div at bounding box center [20, 162] width 7 height 7
click at [211, 329] on div "Undo" at bounding box center [216, 395] width 34 height 14
click at [206, 329] on icon at bounding box center [208, 395] width 5 height 5
click at [203, 329] on icon at bounding box center [207, 394] width 9 height 9
click at [206, 329] on icon at bounding box center [208, 395] width 5 height 5
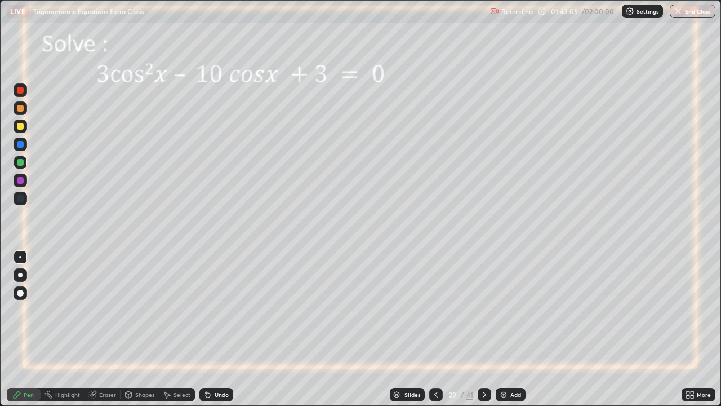
click at [483, 329] on icon at bounding box center [484, 394] width 9 height 9
click at [486, 329] on div at bounding box center [485, 395] width 14 height 14
click at [483, 329] on icon at bounding box center [484, 395] width 3 height 6
click at [483, 329] on icon at bounding box center [484, 394] width 9 height 9
click at [484, 329] on icon at bounding box center [484, 394] width 9 height 9
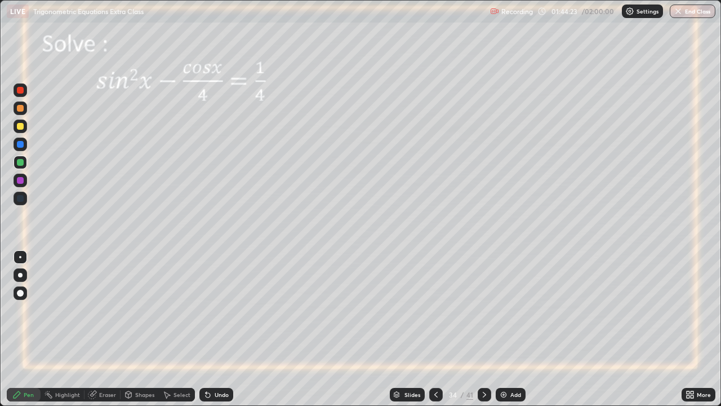
click at [482, 329] on icon at bounding box center [484, 394] width 9 height 9
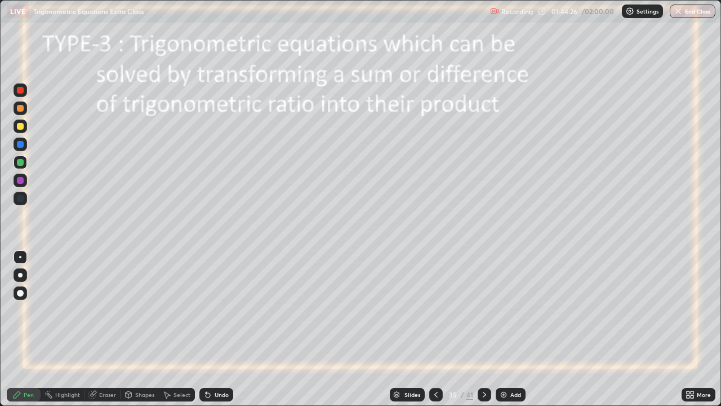
click at [435, 329] on icon at bounding box center [436, 394] width 9 height 9
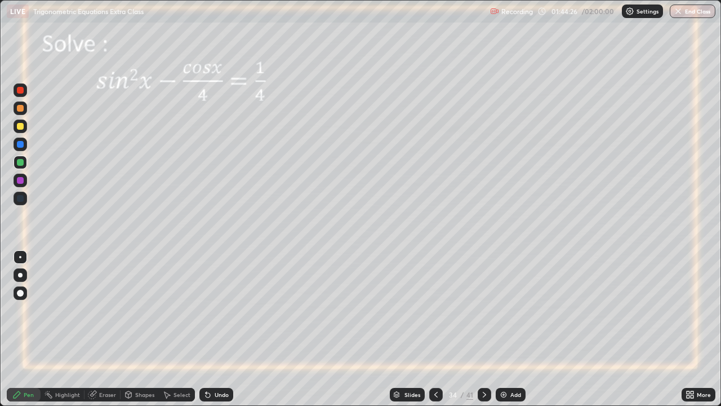
click at [437, 329] on div at bounding box center [436, 395] width 14 height 14
click at [434, 329] on icon at bounding box center [435, 395] width 3 height 6
click at [484, 329] on icon at bounding box center [484, 394] width 9 height 9
click at [20, 127] on div at bounding box center [20, 126] width 7 height 7
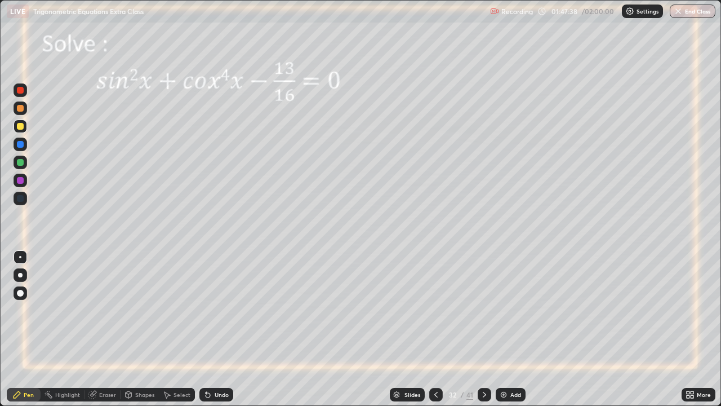
click at [206, 329] on icon at bounding box center [208, 395] width 5 height 5
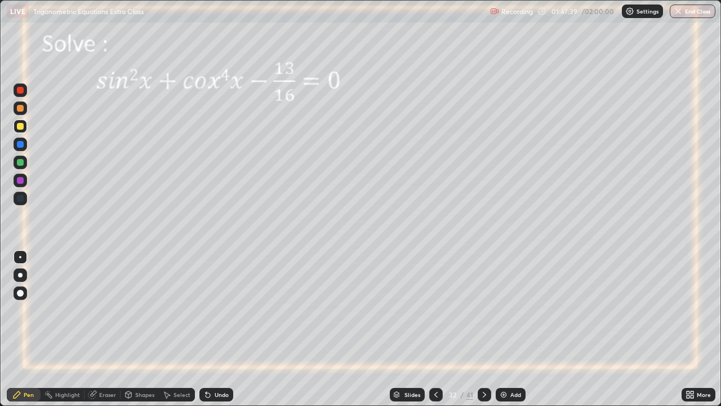
click at [206, 329] on icon at bounding box center [208, 395] width 5 height 5
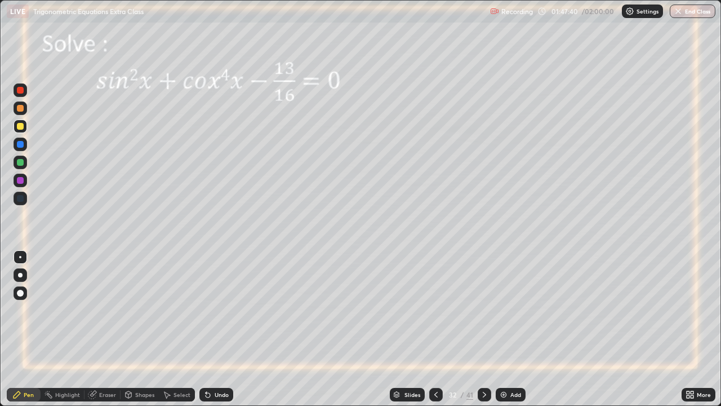
click at [206, 329] on icon at bounding box center [208, 395] width 5 height 5
click at [205, 329] on icon at bounding box center [207, 394] width 9 height 9
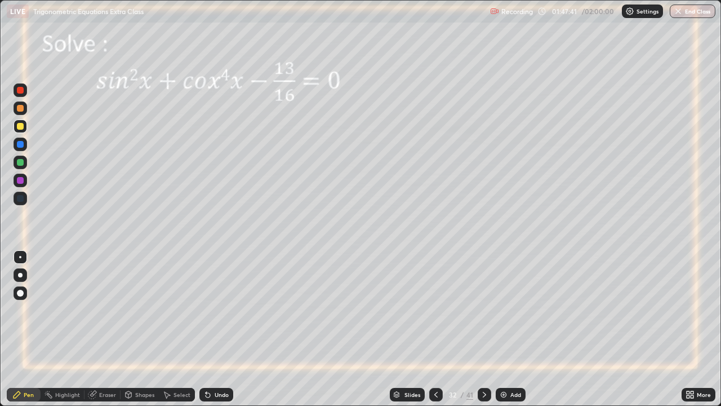
click at [206, 329] on icon at bounding box center [206, 392] width 1 height 1
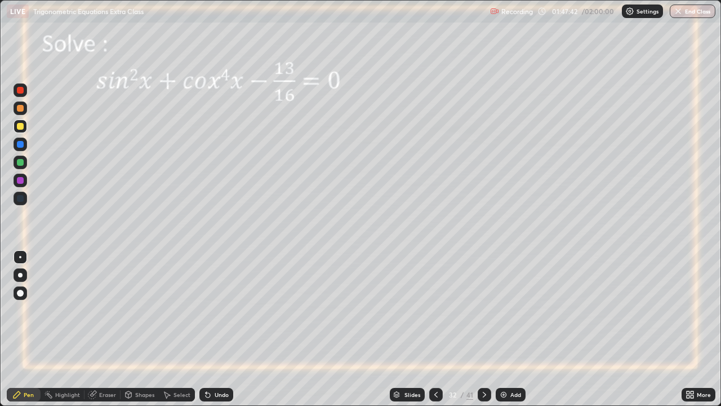
click at [206, 329] on icon at bounding box center [206, 392] width 1 height 1
click at [99, 329] on div "Eraser" at bounding box center [107, 395] width 17 height 6
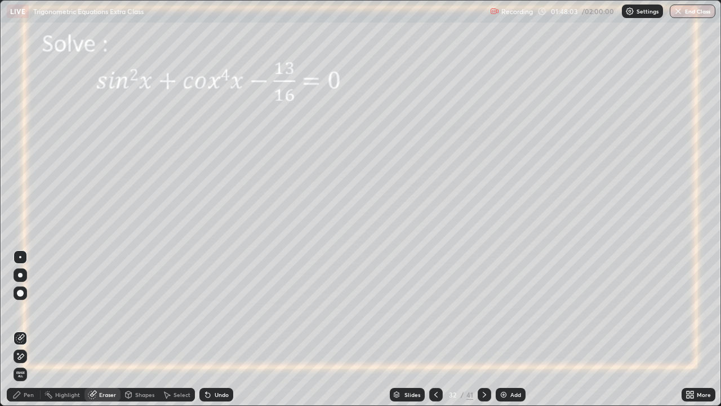
click at [19, 329] on icon at bounding box center [16, 394] width 9 height 9
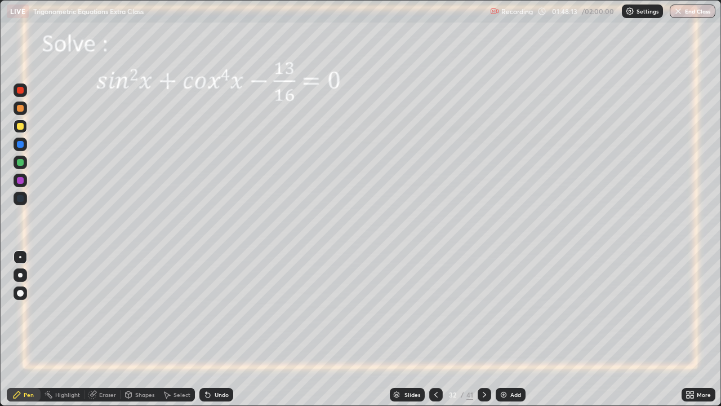
click at [206, 329] on icon at bounding box center [206, 392] width 1 height 1
click at [210, 329] on icon at bounding box center [207, 394] width 9 height 9
click at [215, 329] on div "Undo" at bounding box center [222, 395] width 14 height 6
click at [98, 329] on div "Eraser" at bounding box center [103, 395] width 36 height 14
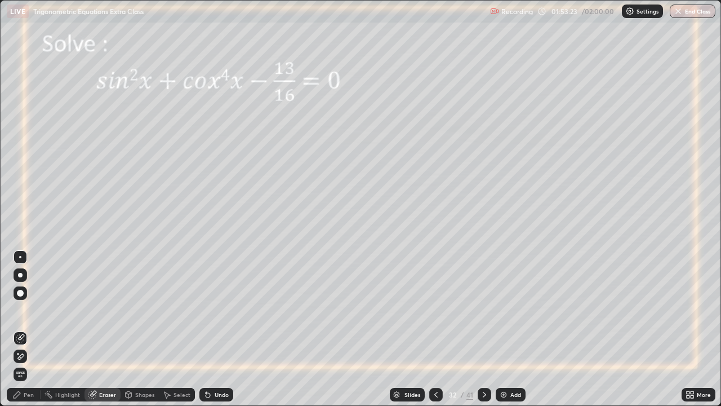
click at [29, 329] on div "Pen" at bounding box center [29, 395] width 10 height 6
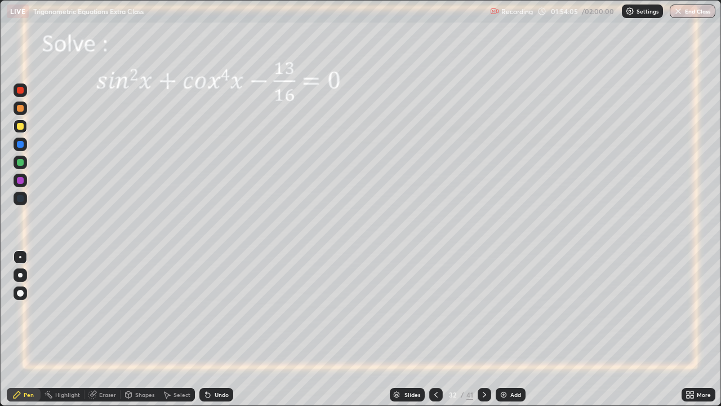
click at [483, 329] on icon at bounding box center [484, 394] width 9 height 9
click at [484, 329] on icon at bounding box center [484, 394] width 9 height 9
click at [483, 329] on icon at bounding box center [484, 394] width 9 height 9
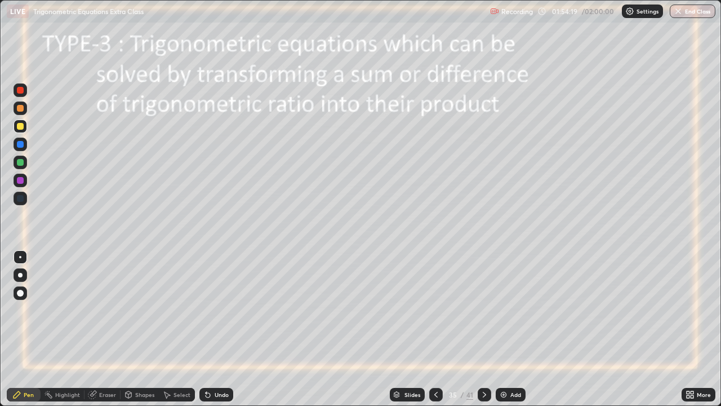
click at [434, 329] on icon at bounding box center [436, 394] width 9 height 9
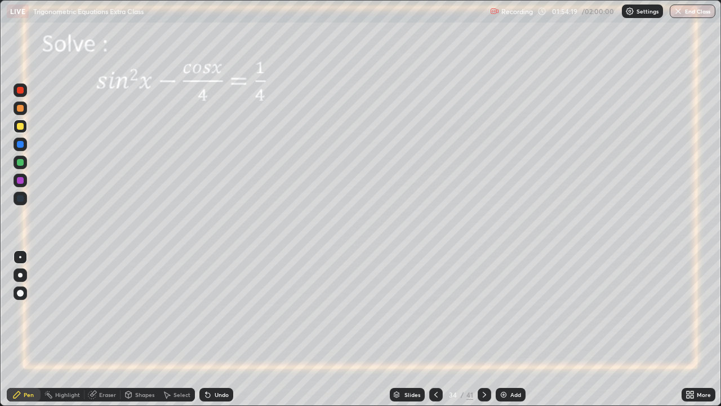
click at [436, 329] on icon at bounding box center [436, 394] width 9 height 9
click at [682, 8] on img "button" at bounding box center [679, 11] width 9 height 9
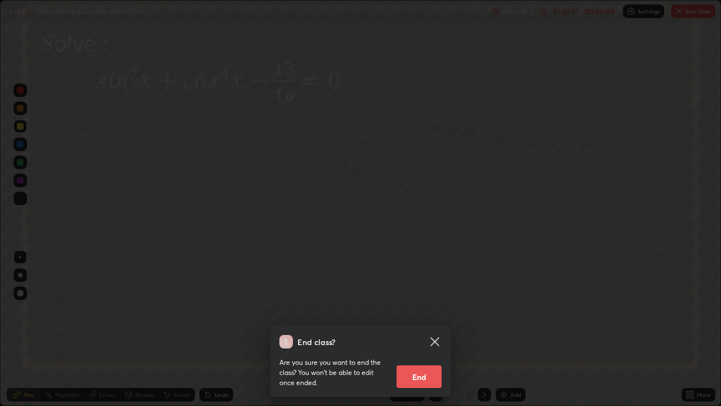
click at [412, 329] on button "End" at bounding box center [419, 376] width 45 height 23
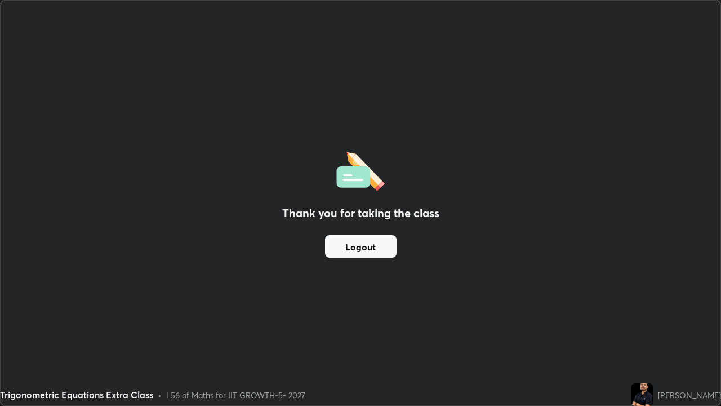
click at [378, 247] on button "Logout" at bounding box center [361, 246] width 72 height 23
click at [384, 247] on button "Logout" at bounding box center [361, 246] width 72 height 23
